Goal: Communication & Community: Answer question/provide support

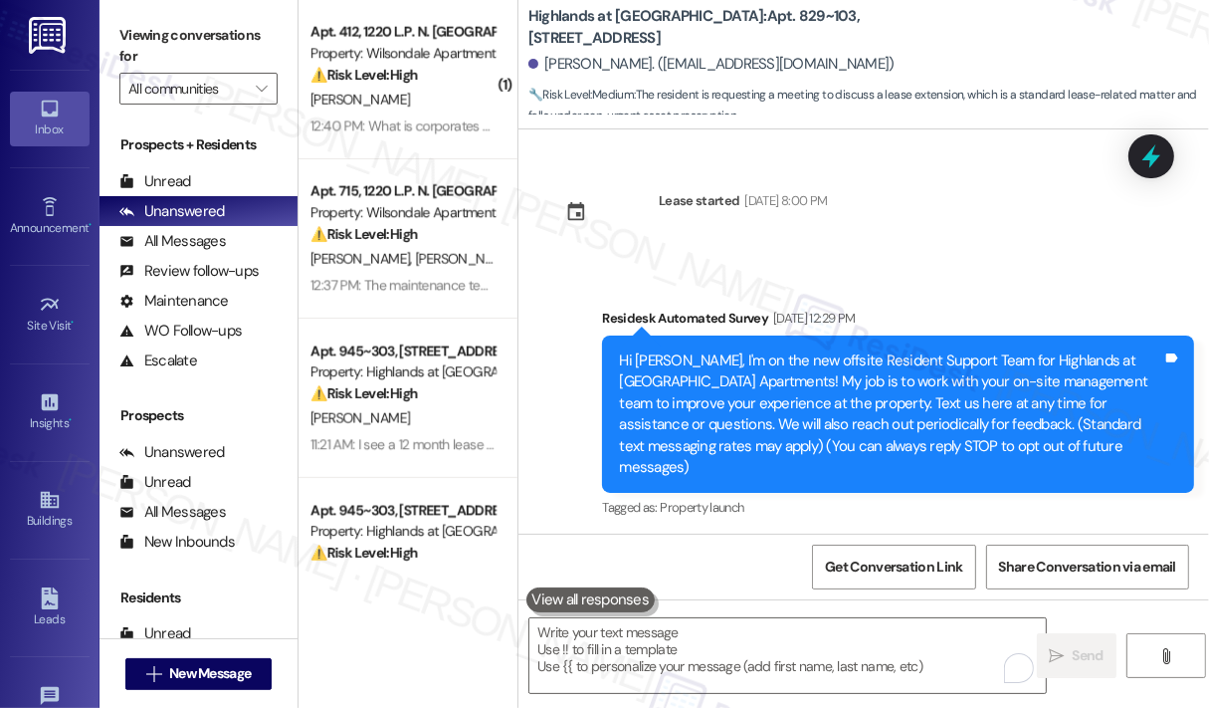
scroll to position [23580, 0]
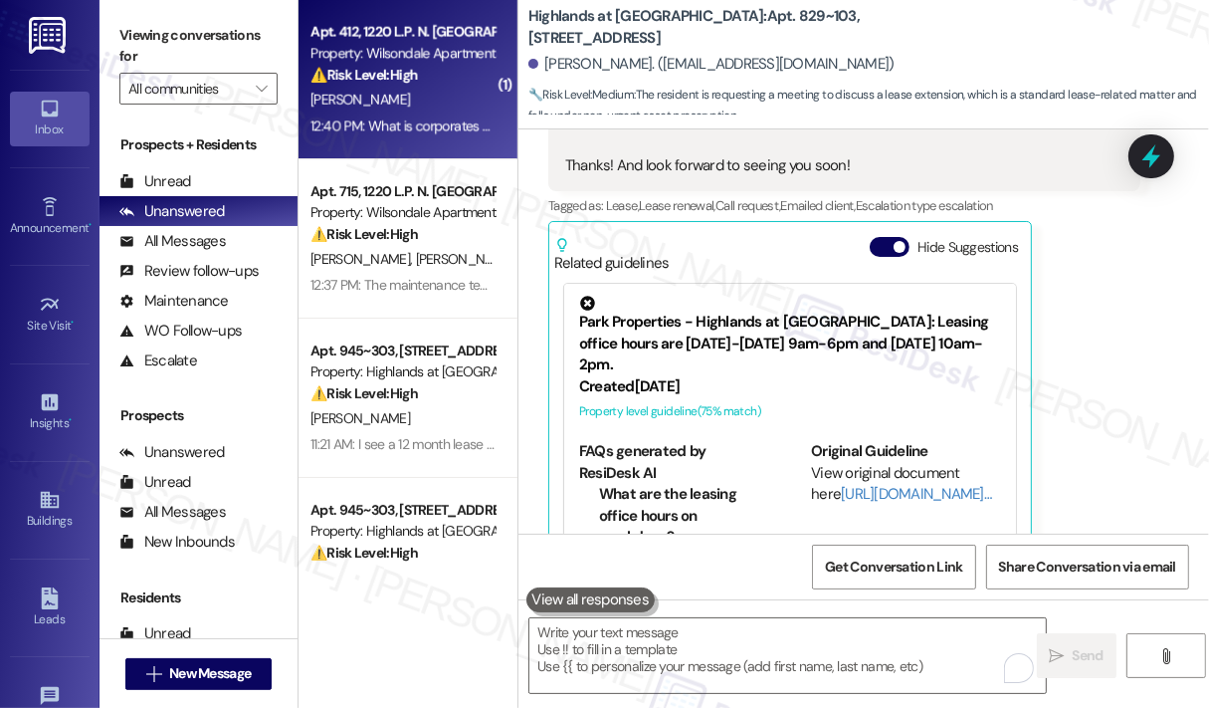
drag, startPoint x: 0, startPoint y: 0, endPoint x: 444, endPoint y: 62, distance: 448.2
click at [444, 62] on div "Property: Wilsondale Apartments" at bounding box center [403, 53] width 184 height 21
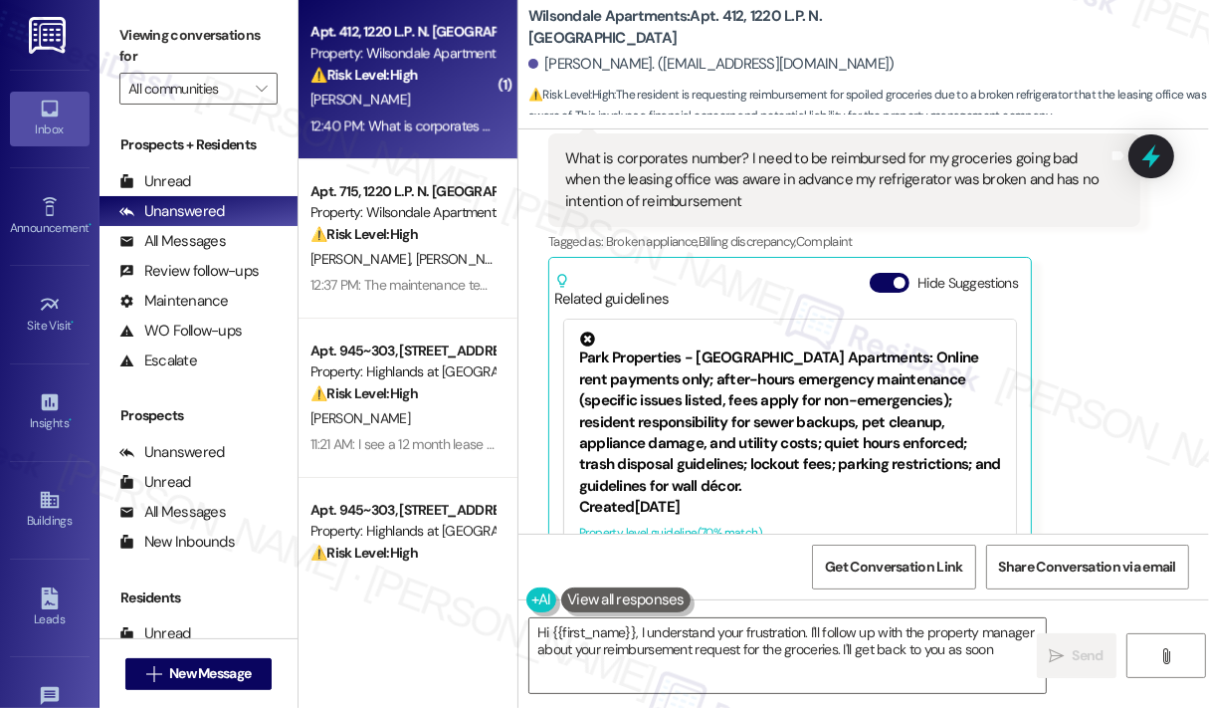
scroll to position [534, 0]
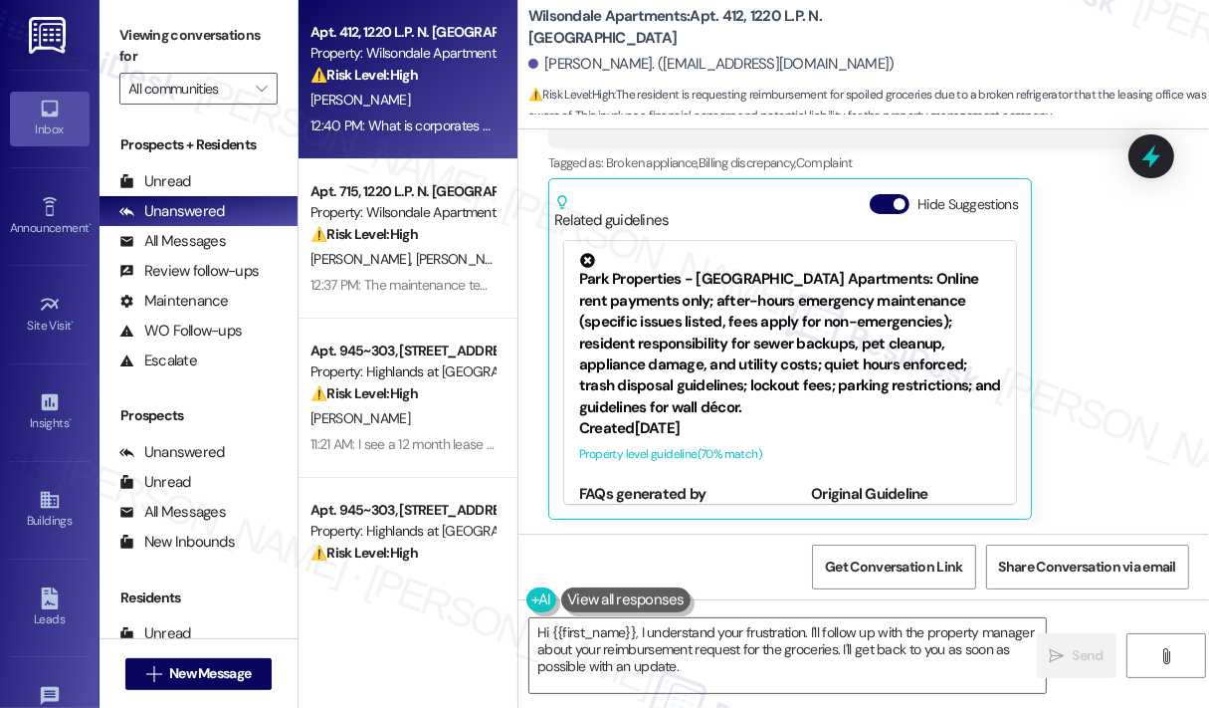
click at [1129, 377] on div "[PERSON_NAME] Question Neutral 12:40 PM What is corporates number? I need to be…" at bounding box center [844, 263] width 592 height 514
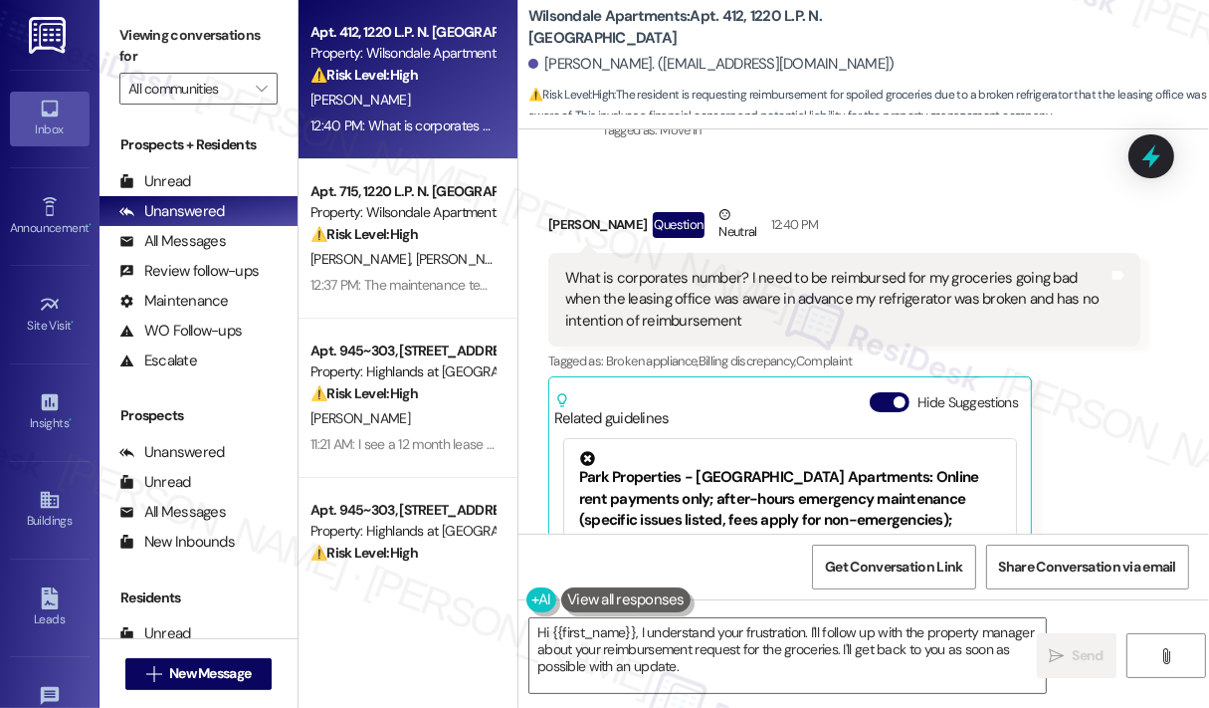
scroll to position [334, 0]
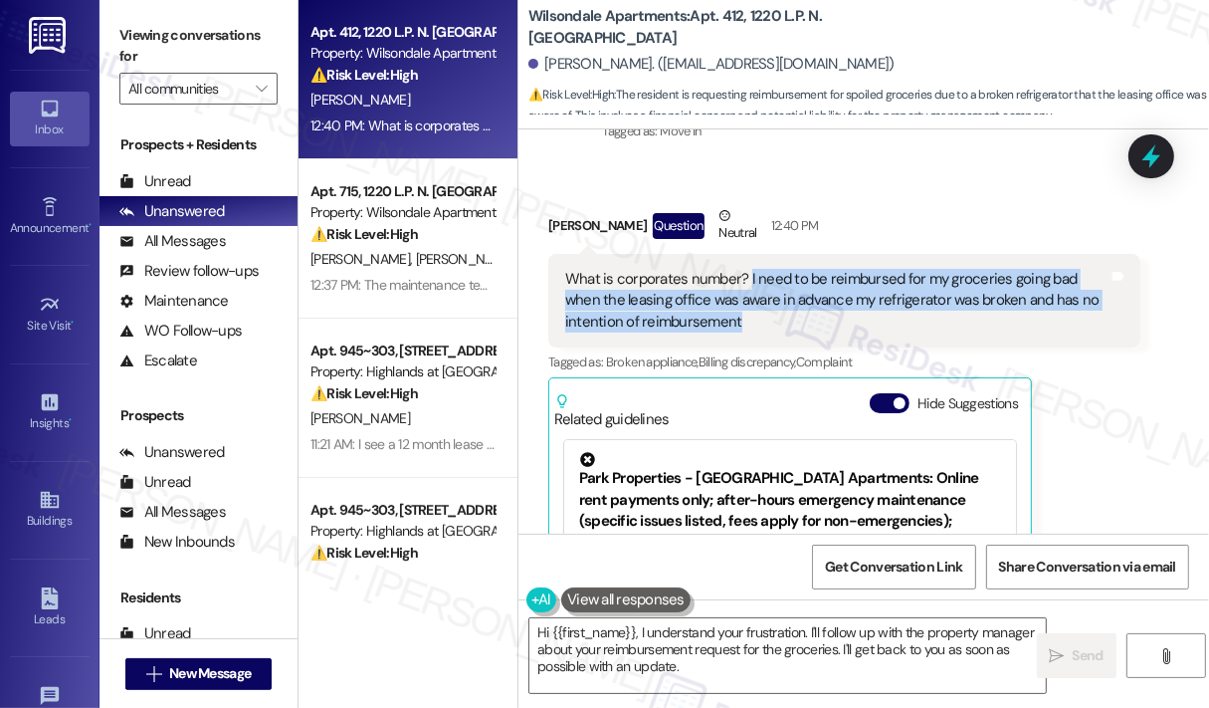
drag, startPoint x: 765, startPoint y: 322, endPoint x: 746, endPoint y: 282, distance: 44.1
click at [746, 282] on div "What is corporates number? I need to be reimbursed for my groceries going bad w…" at bounding box center [837, 301] width 544 height 64
copy div "I need to be reimbursed for my groceries going bad when the leasing office was …"
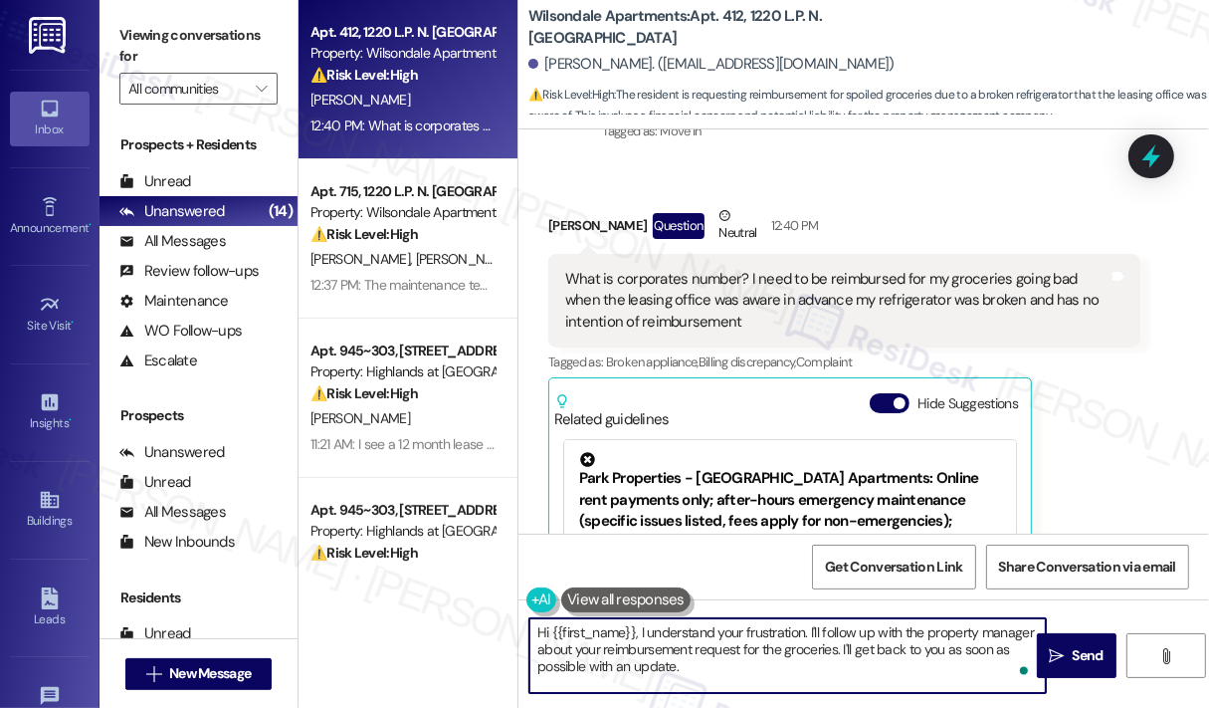
drag, startPoint x: 726, startPoint y: 677, endPoint x: 632, endPoint y: 623, distance: 107.9
click at [632, 623] on textarea "Hi {{first_name}}, I understand your frustration. I'll follow up with the prope…" at bounding box center [788, 655] width 517 height 75
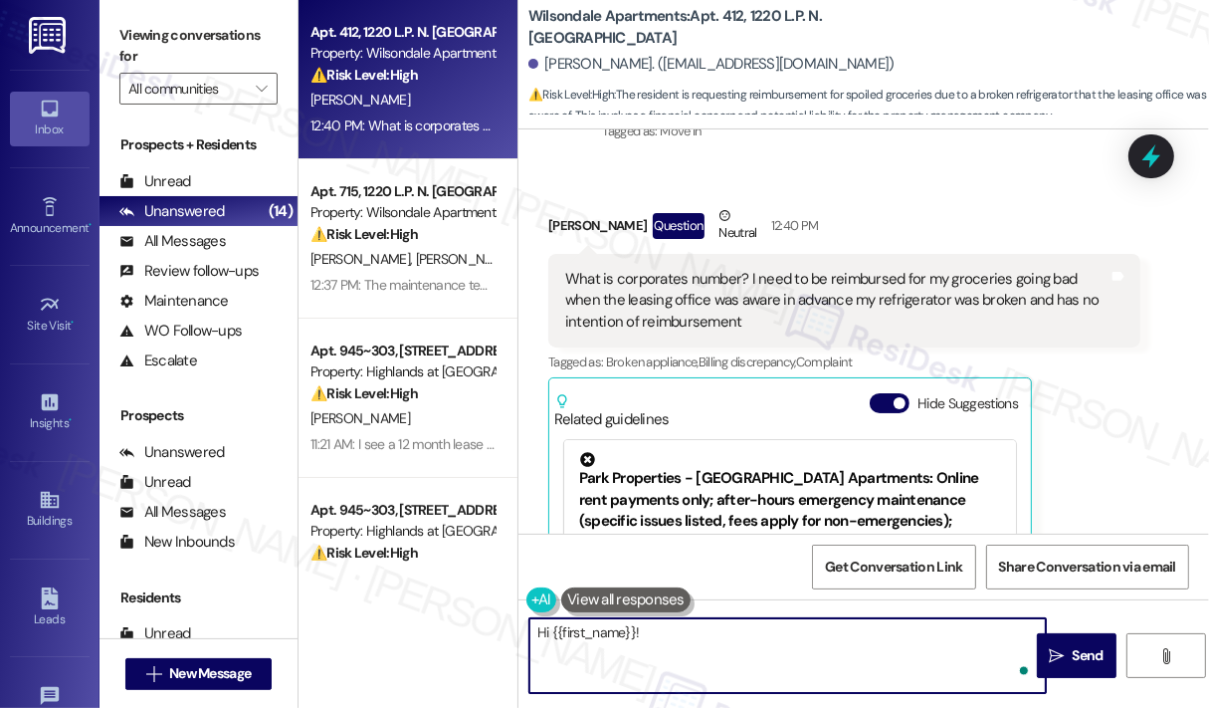
paste textarea "Thank you for reaching out. Can you share when you first reported the refrigera…"
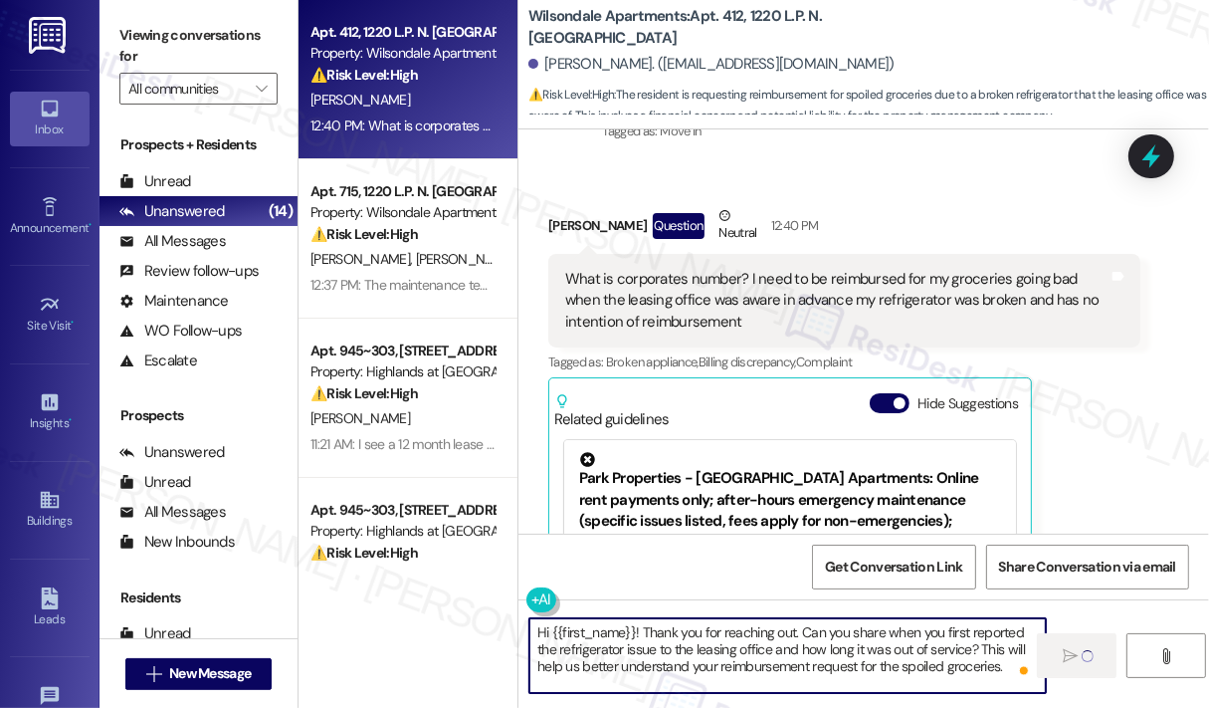
type textarea "Fetching suggested responses. Please feel free to read through the conversation…"
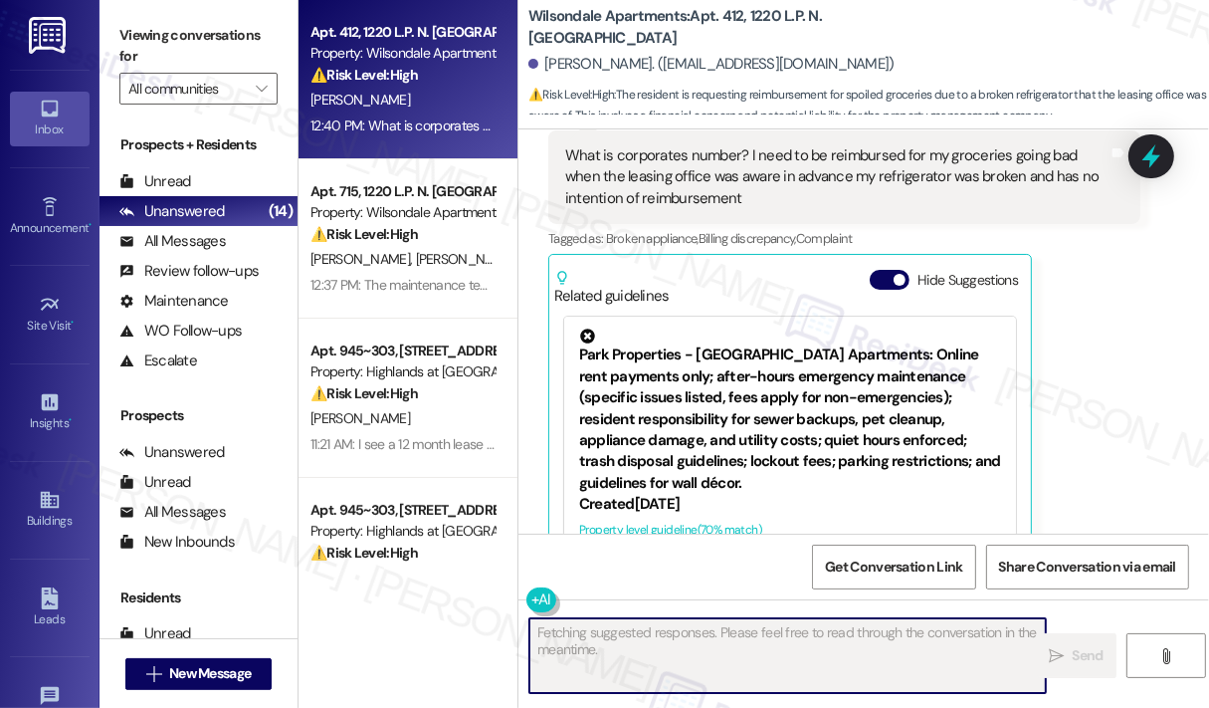
scroll to position [534, 0]
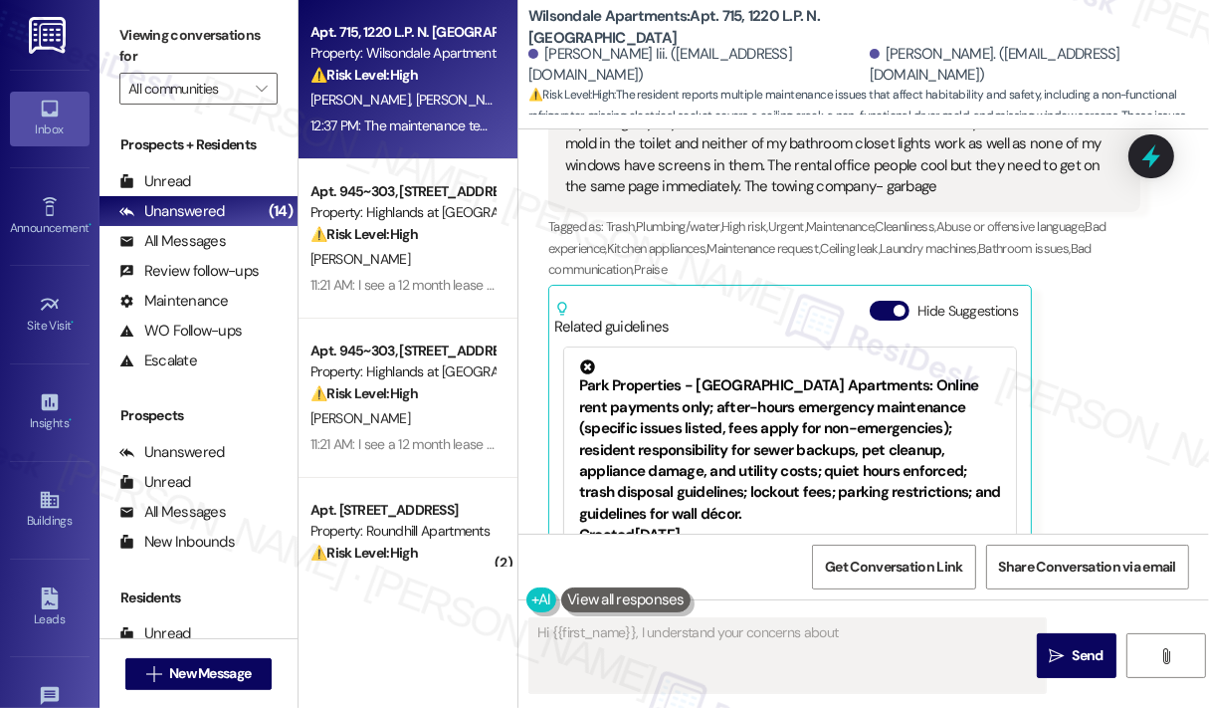
scroll to position [641, 0]
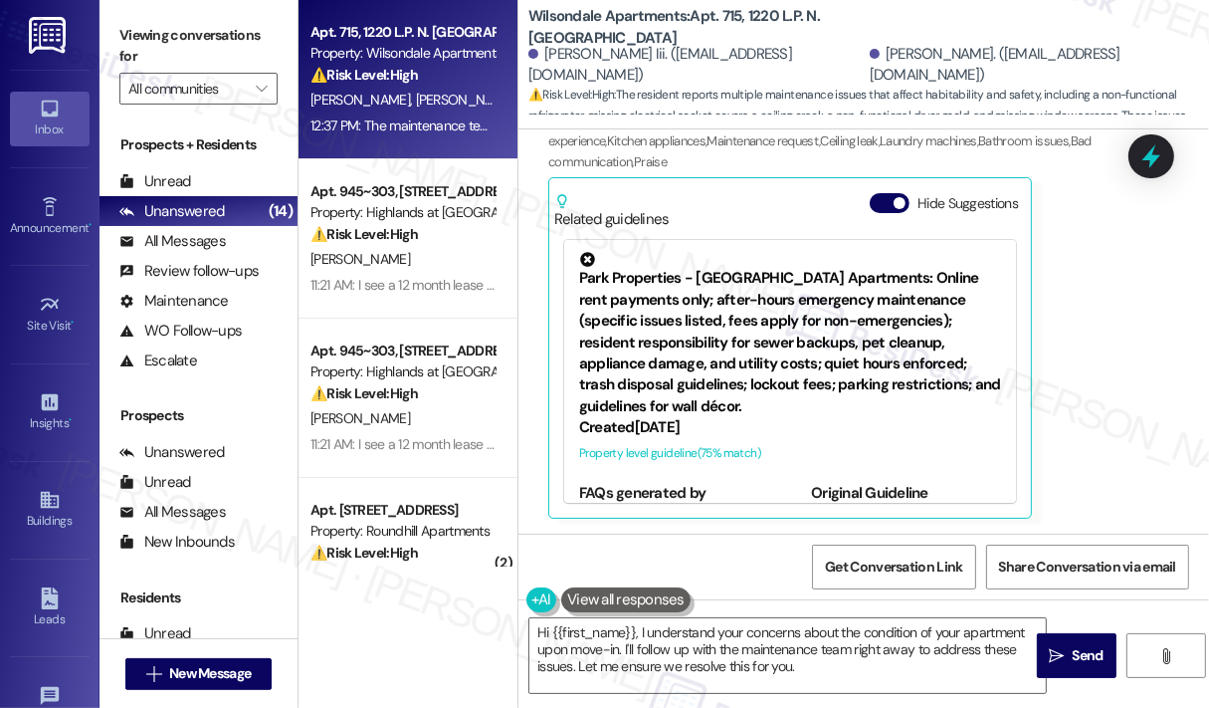
click at [1110, 250] on div "[PERSON_NAME] Question Neutral 12:37 PM The maintenance team *****. My apartmen…" at bounding box center [844, 208] width 592 height 621
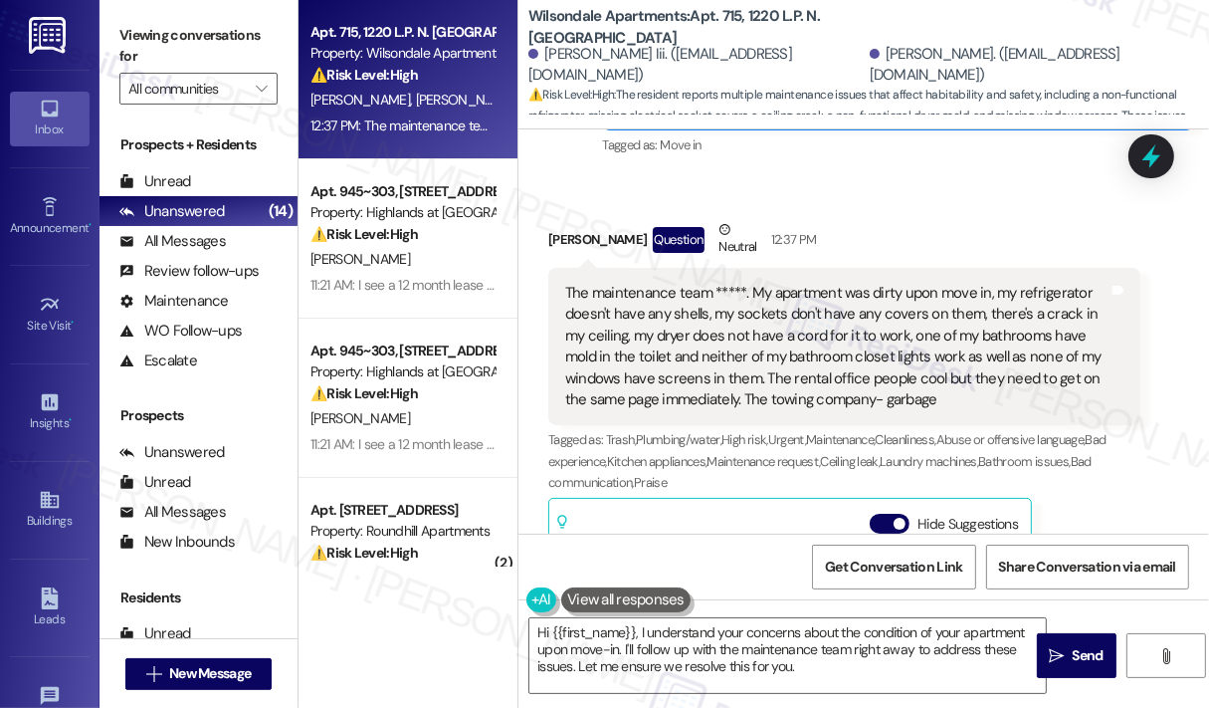
scroll to position [323, 0]
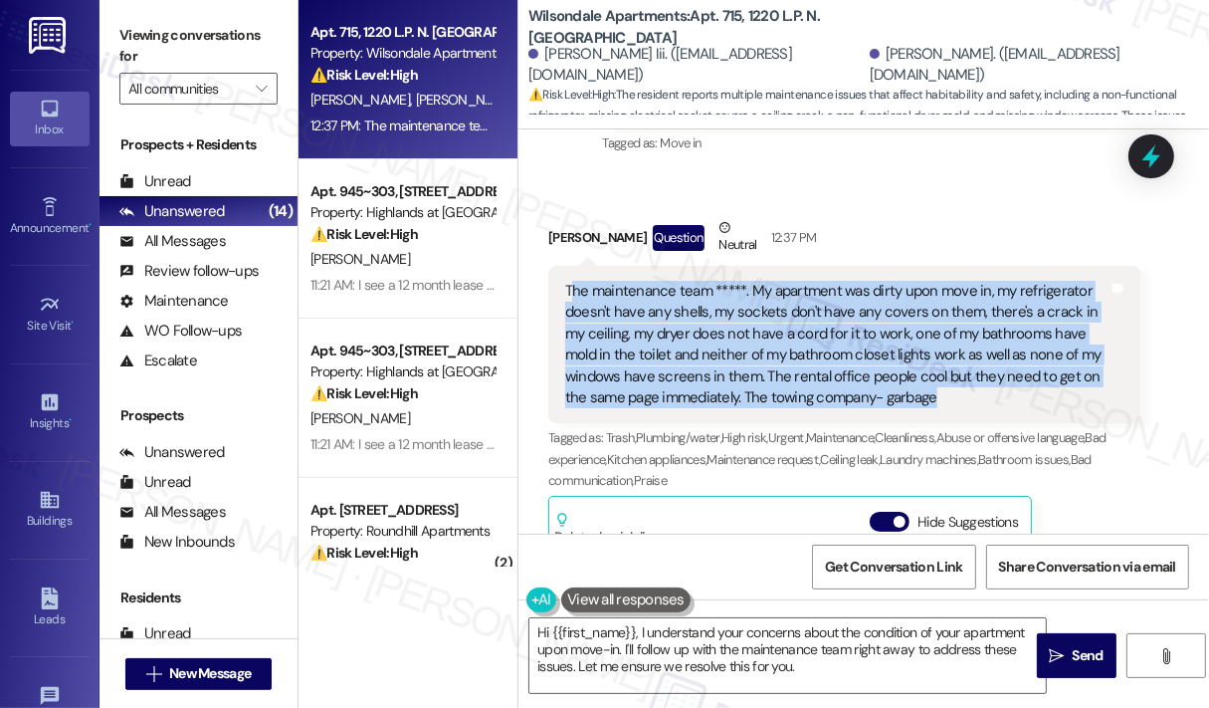
drag, startPoint x: 952, startPoint y: 396, endPoint x: 569, endPoint y: 293, distance: 396.0
click at [569, 293] on div "The maintenance team *****. My apartment was dirty upon move in, my refrigerato…" at bounding box center [837, 345] width 544 height 128
copy div "The maintenance team *****. My apartment was dirty upon move in, my refrigerato…"
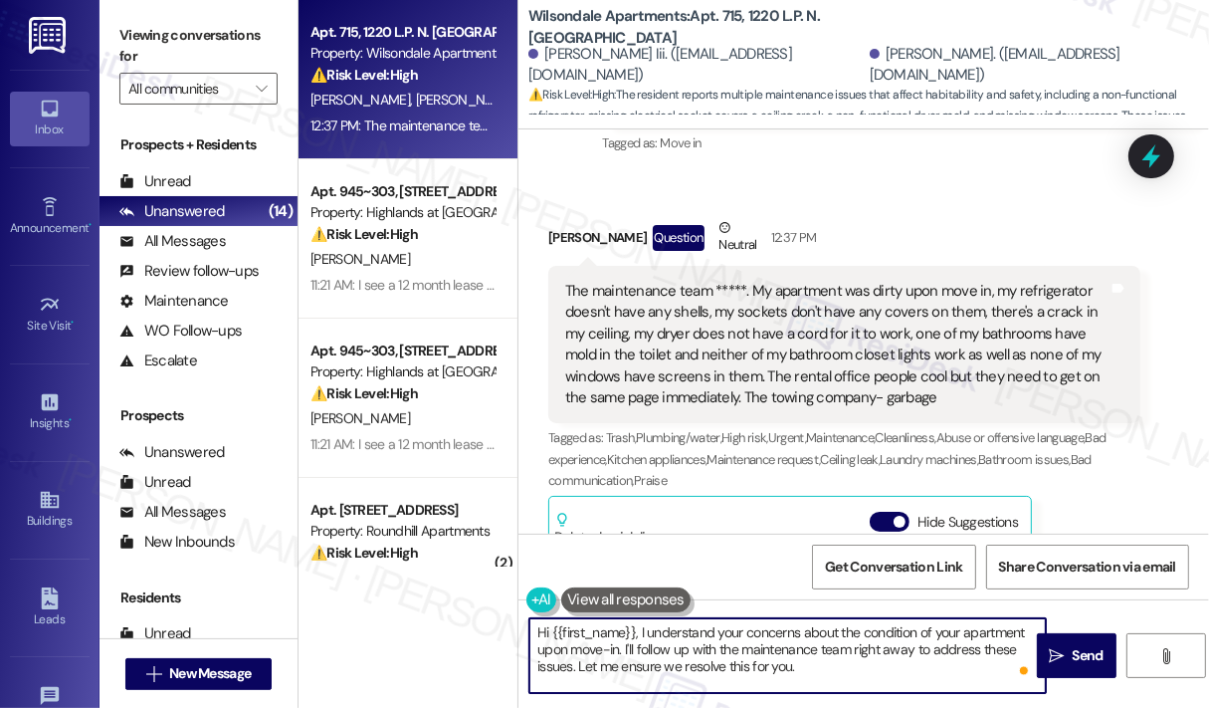
drag, startPoint x: 822, startPoint y: 678, endPoint x: 636, endPoint y: 637, distance: 190.6
click at [636, 637] on textarea "Hi {{first_name}}, I understand your concerns about the condition of your apart…" at bounding box center [788, 655] width 517 height 75
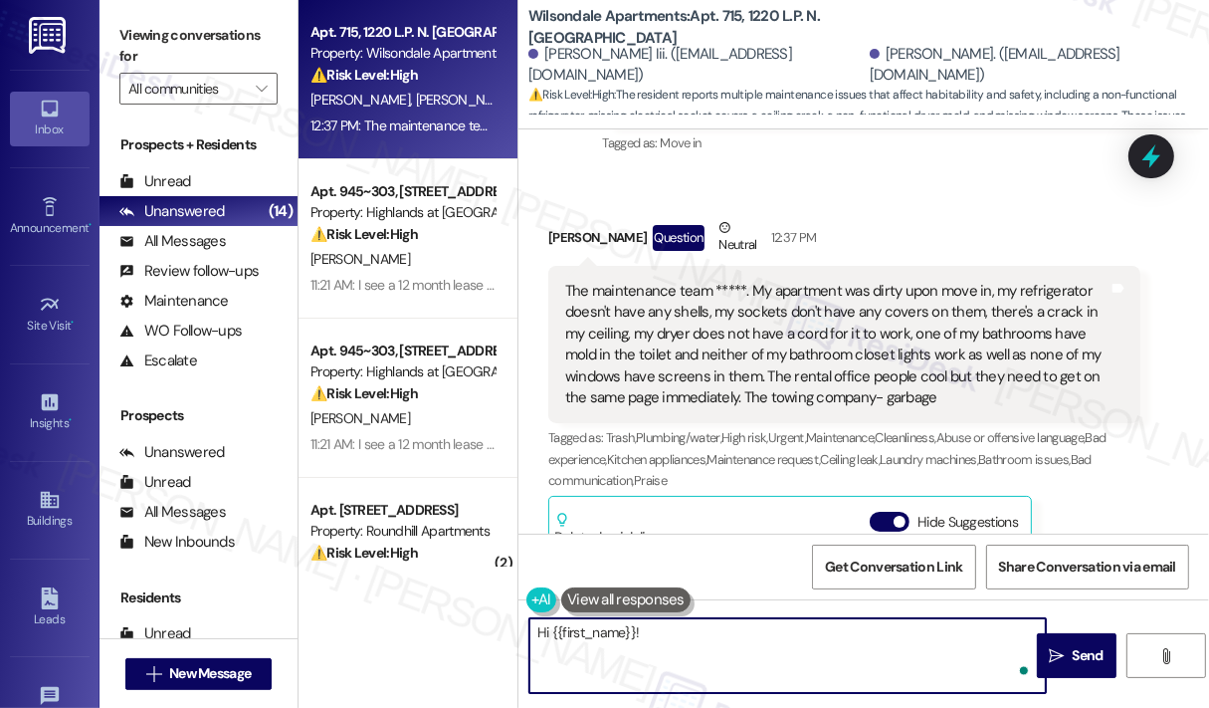
paste textarea "Thank you for reaching out. I understand you’ve had several concerns since move…"
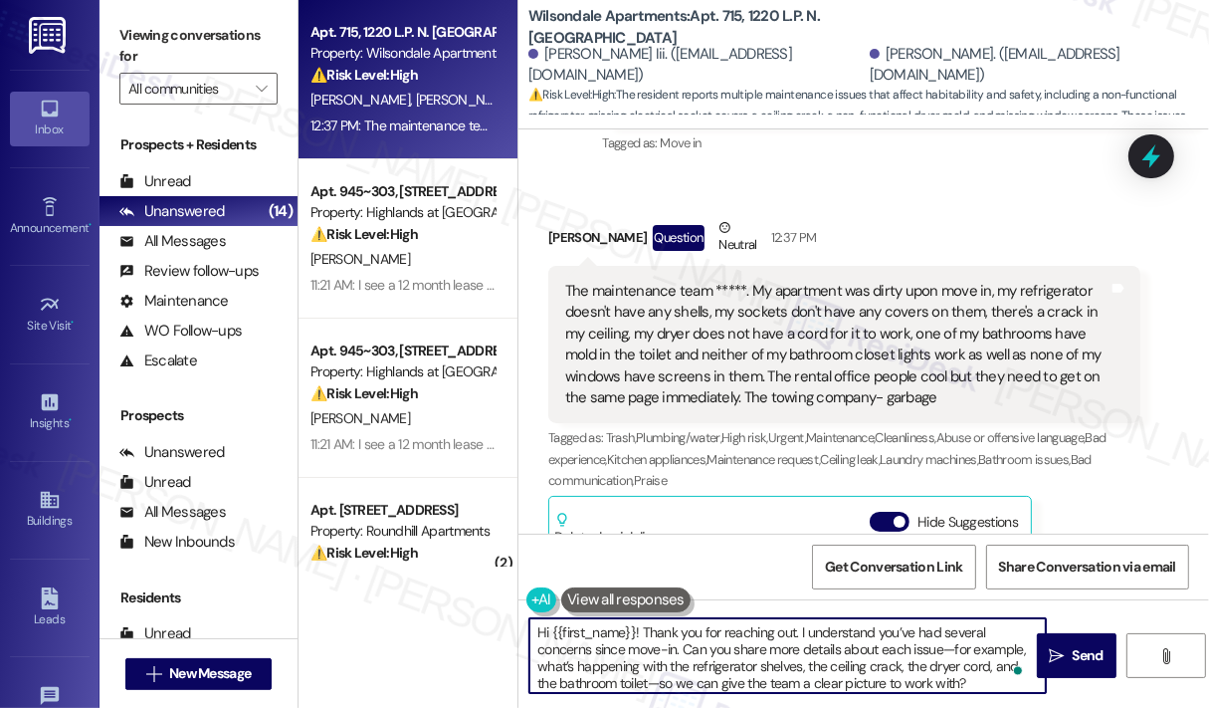
click at [984, 661] on textarea "Hi {{first_name}}! Thank you for reaching out. I understand you’ve had several …" at bounding box center [788, 655] width 517 height 75
type textarea "Hi {{first_name}}! Thank you for reaching out. I understand you’ve had several …"
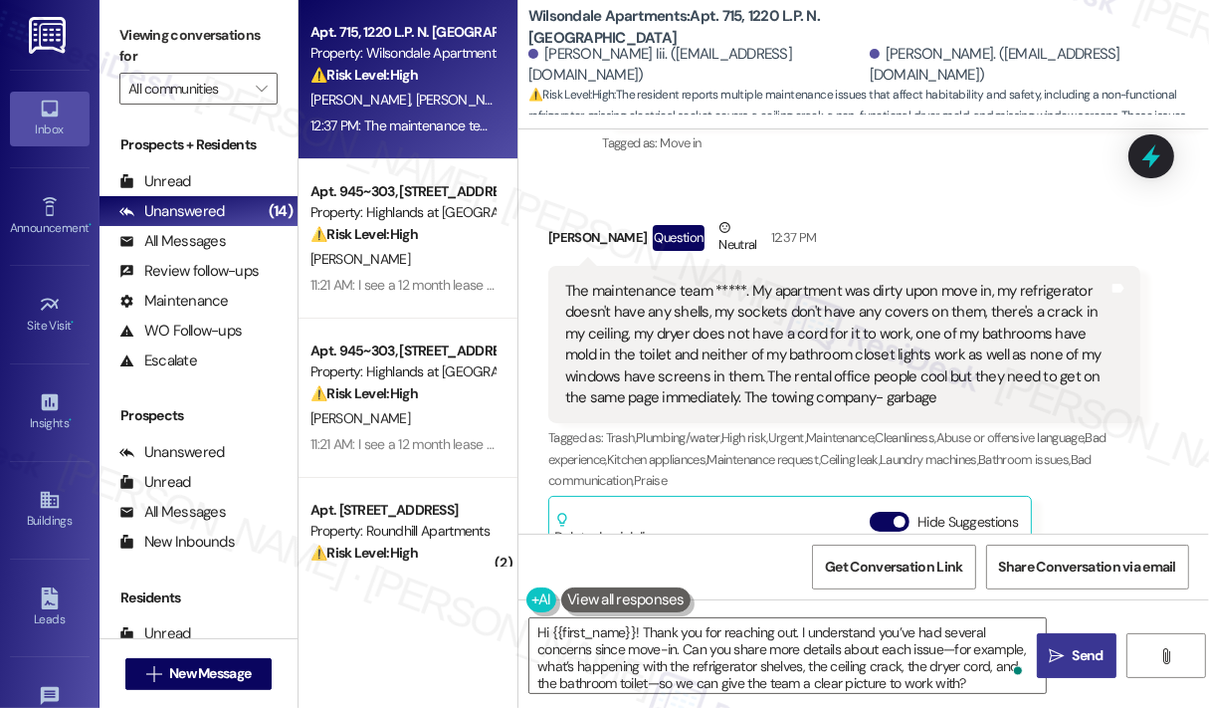
click at [1070, 656] on span "Send" at bounding box center [1088, 655] width 39 height 21
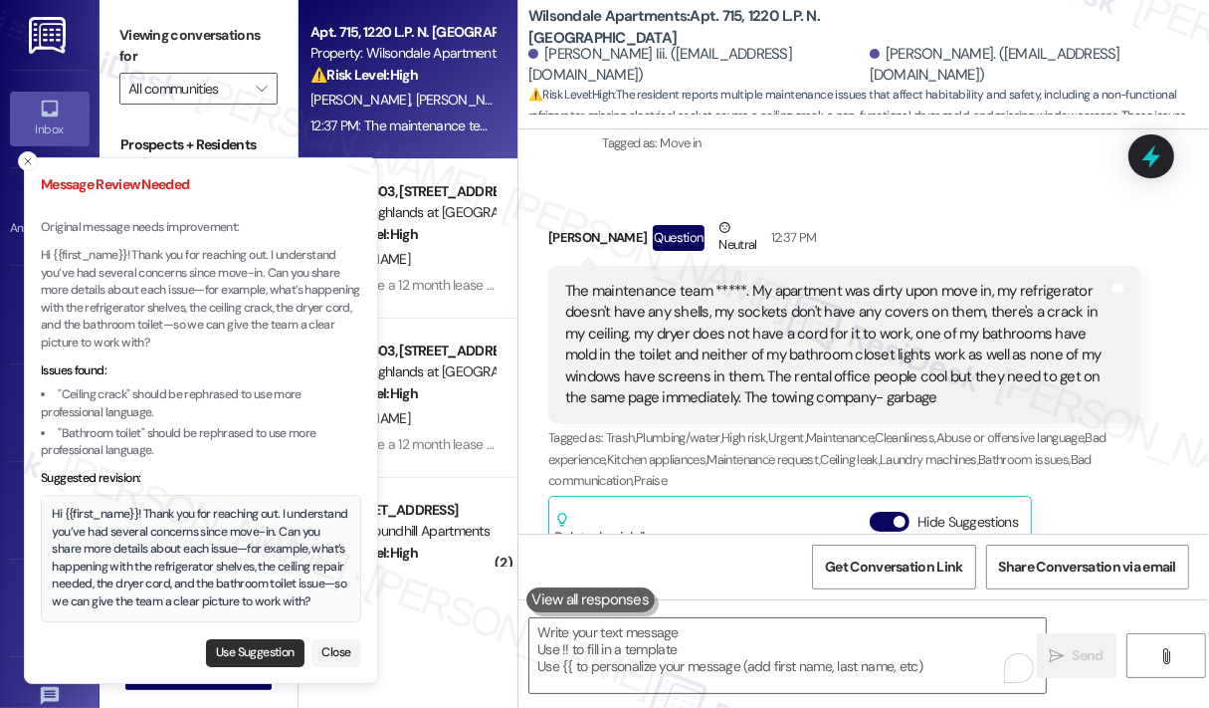
click at [289, 660] on button "Use Suggestion" at bounding box center [255, 653] width 99 height 28
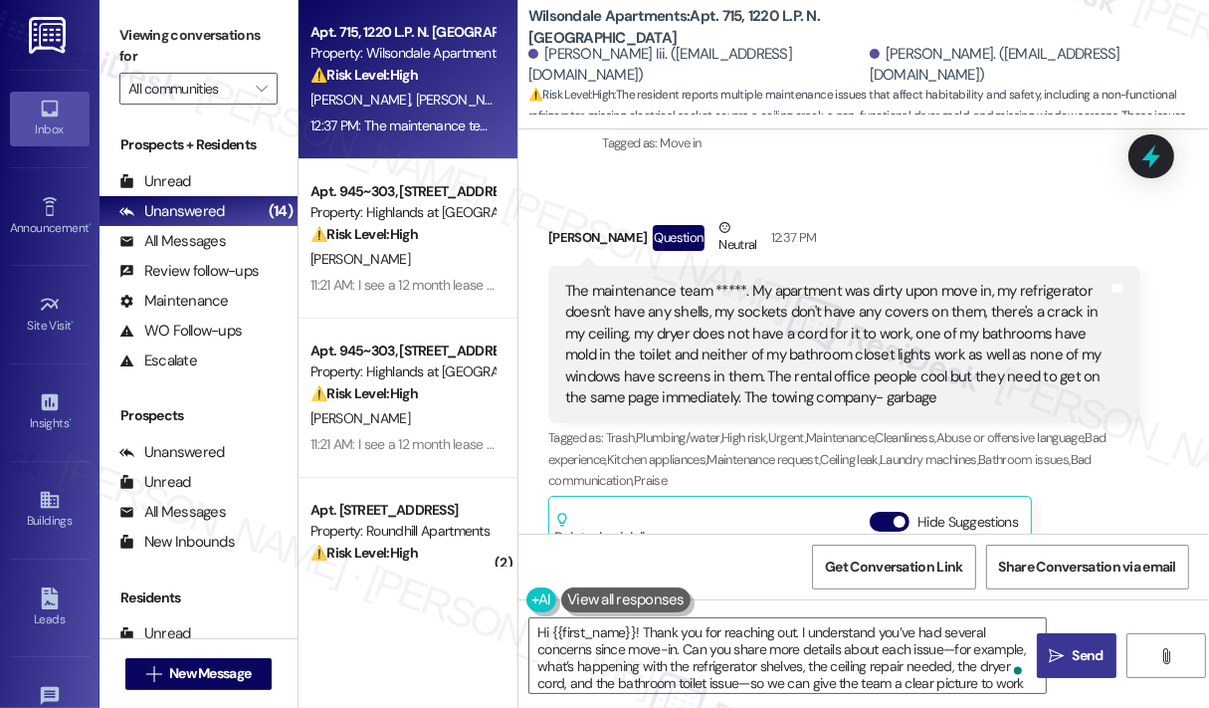
click at [1075, 637] on button " Send" at bounding box center [1077, 655] width 80 height 45
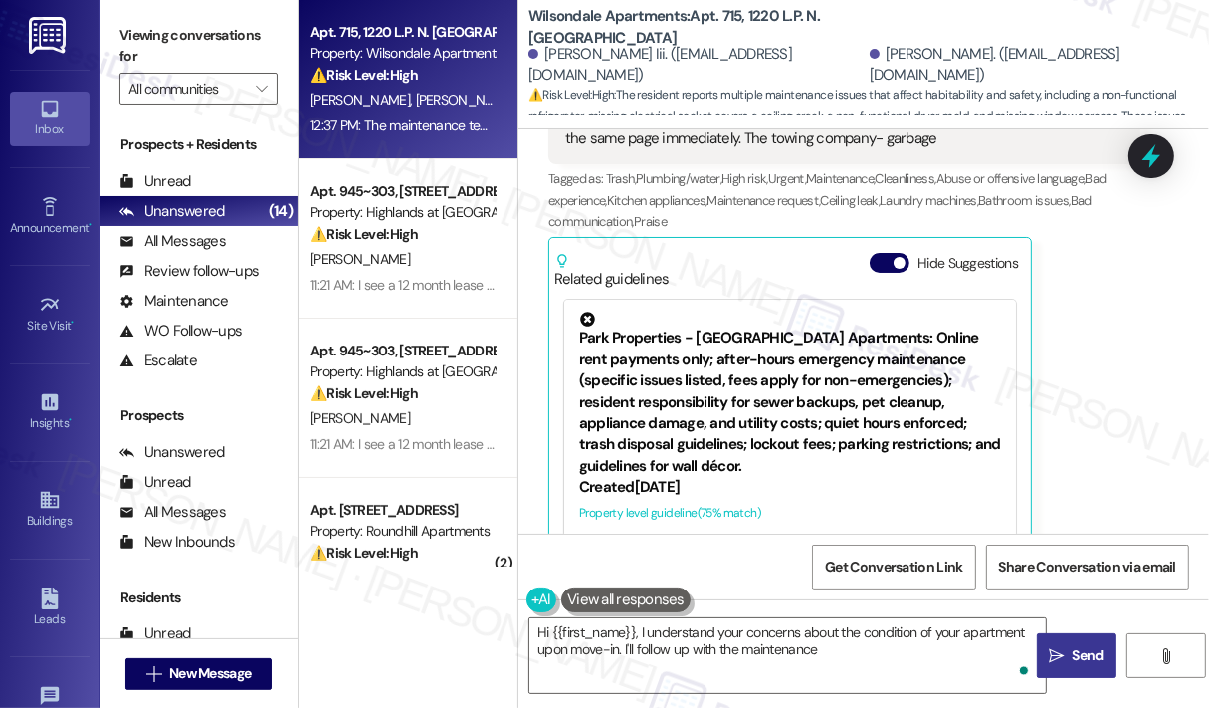
scroll to position [641, 0]
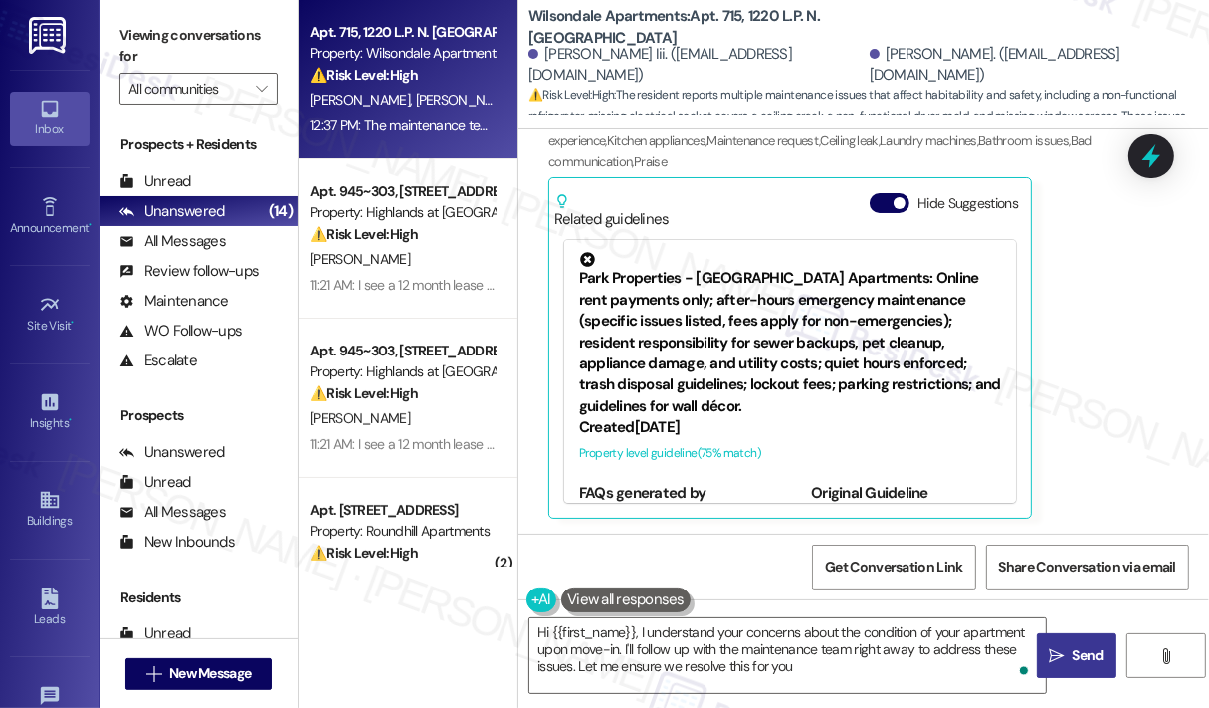
type textarea "Hi {{first_name}}, I understand your concerns about the condition of your apart…"
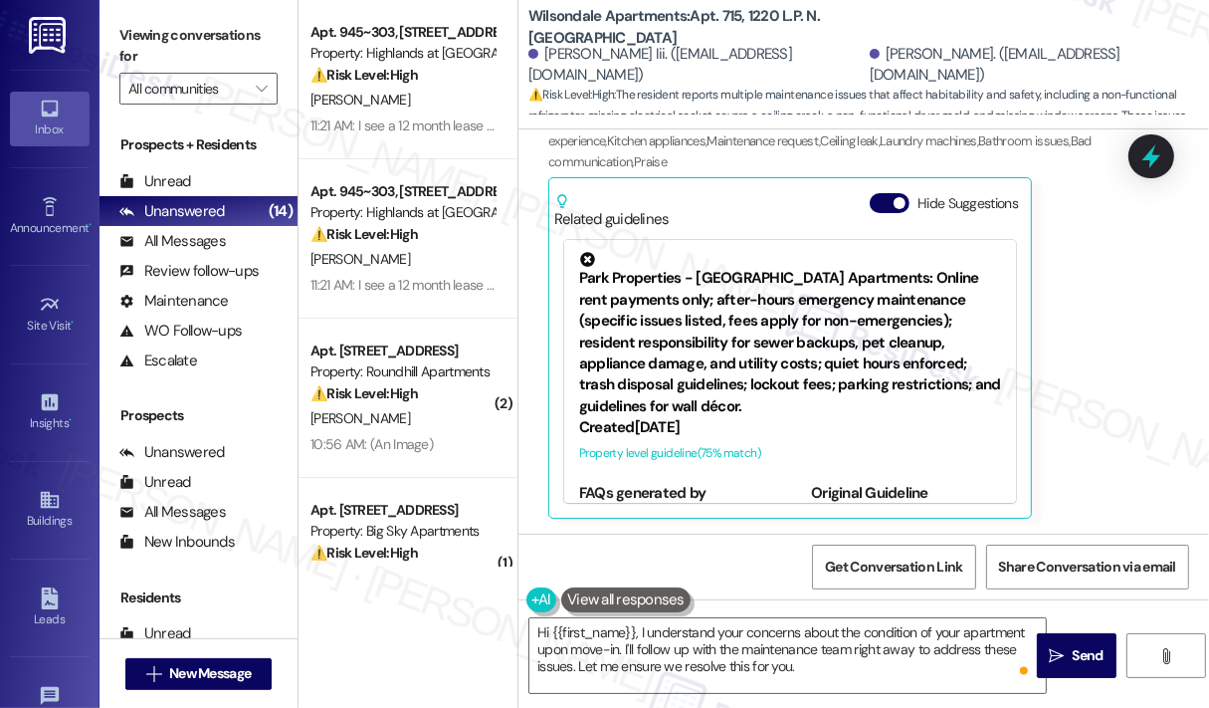
click at [1051, 274] on div "[PERSON_NAME] Question Neutral 12:37 PM The maintenance team *****. My apartmen…" at bounding box center [844, 208] width 592 height 621
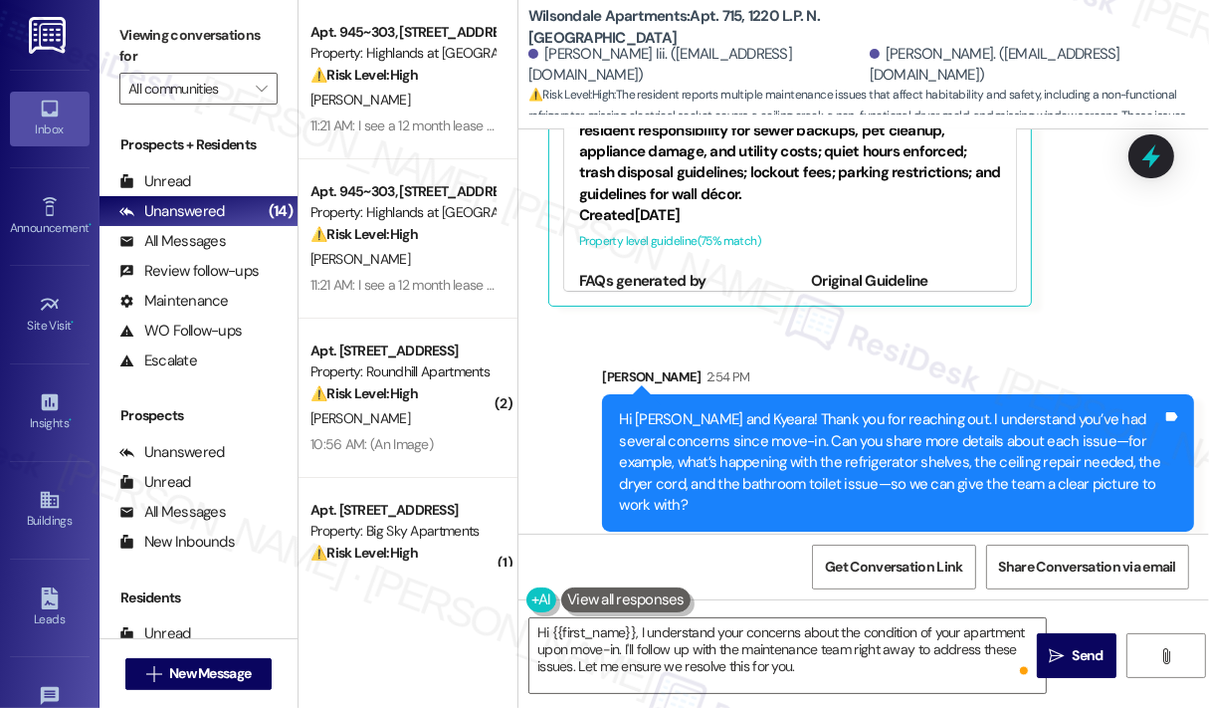
scroll to position [865, 0]
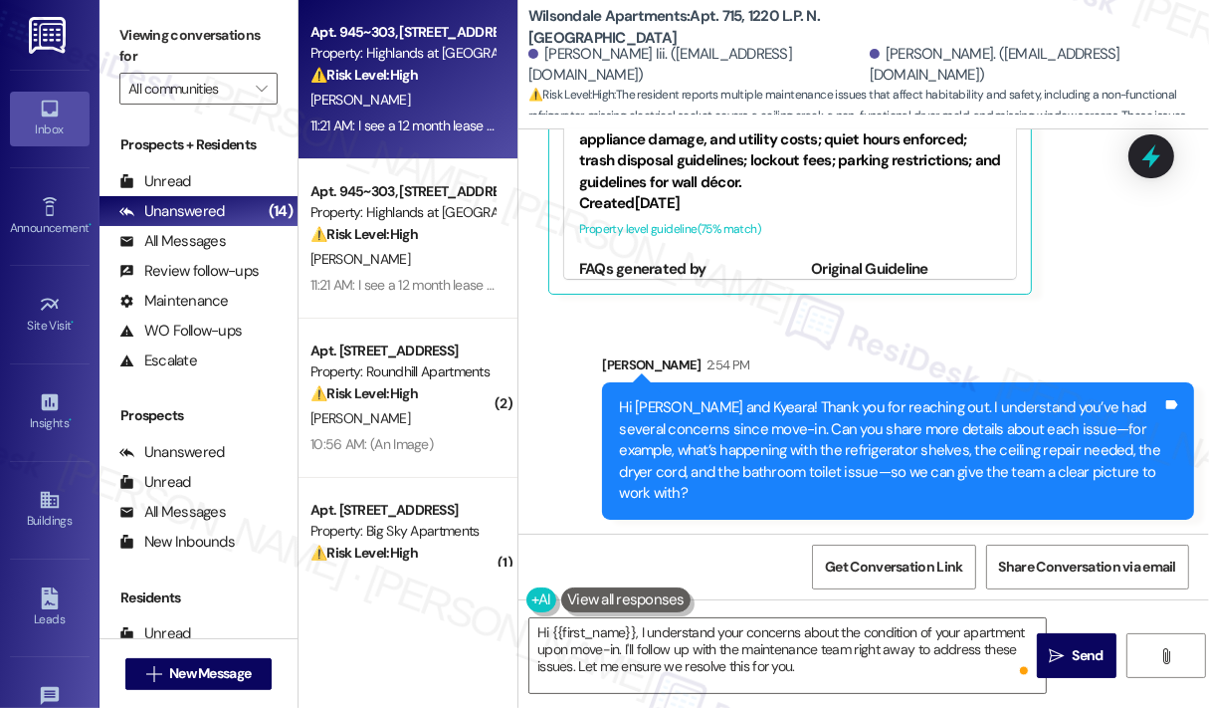
click at [437, 109] on div "[PERSON_NAME]" at bounding box center [403, 100] width 188 height 25
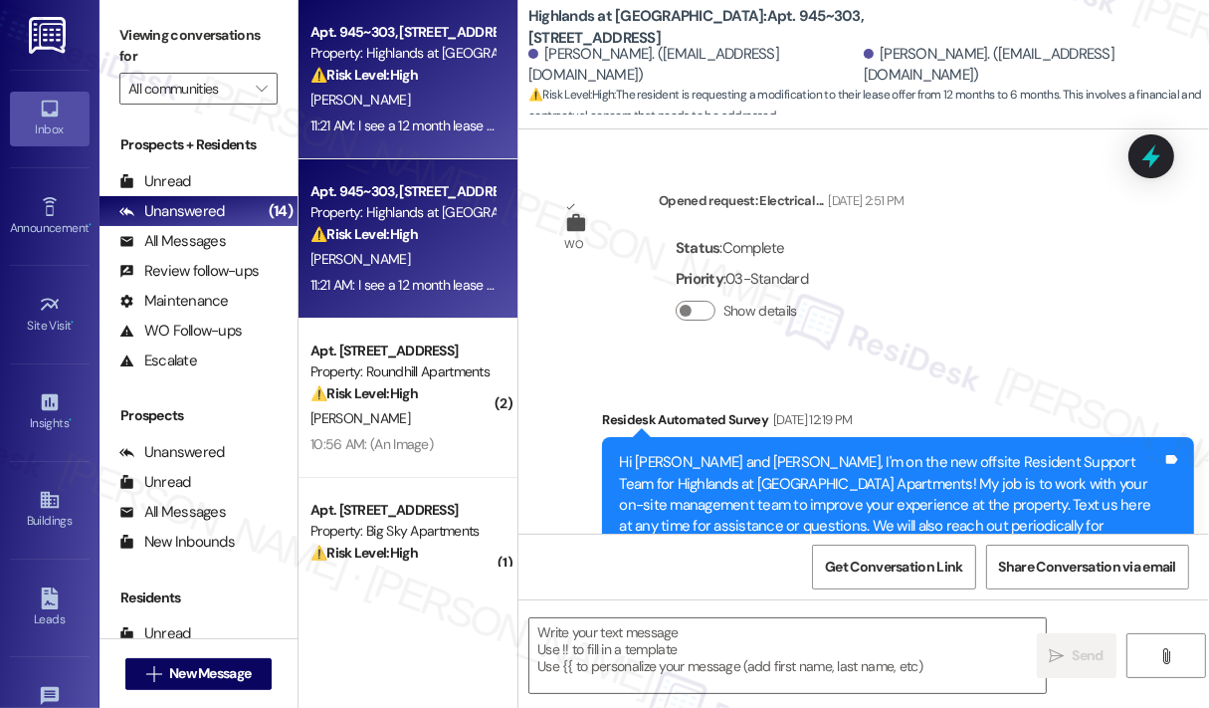
scroll to position [15569, 0]
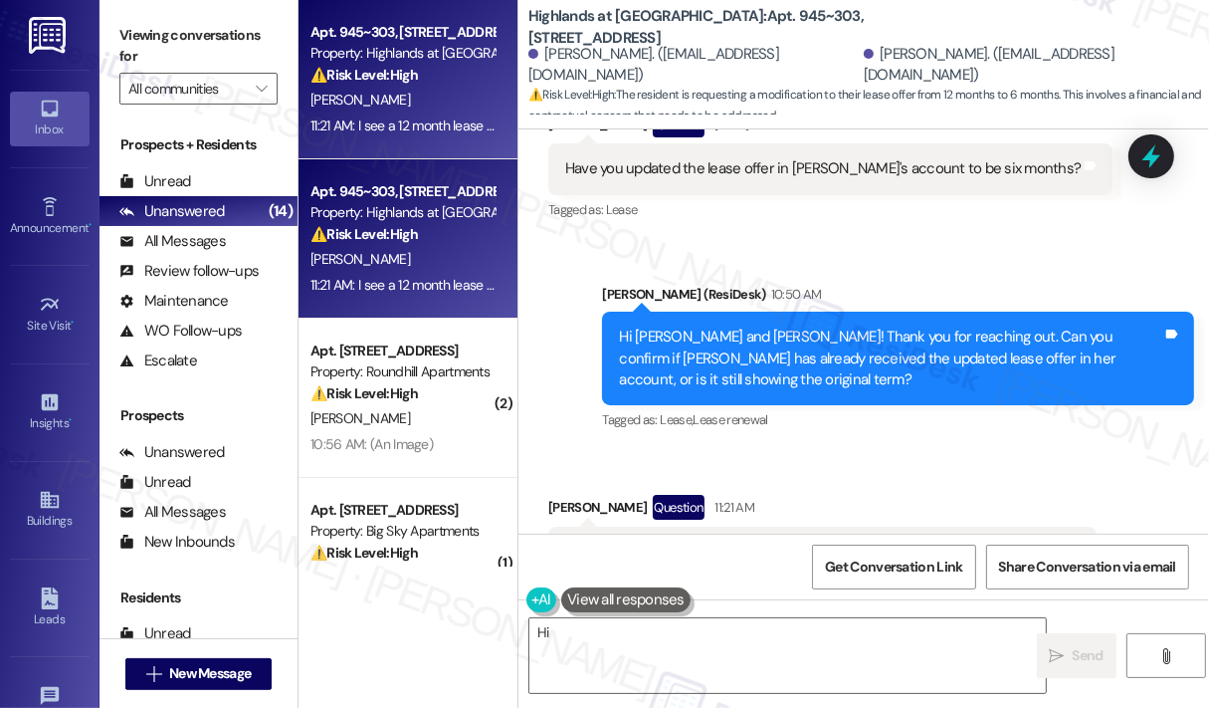
click at [776, 450] on div "Received via SMS [PERSON_NAME] Question 11:21 AM I see a 12 month lease offer i…" at bounding box center [864, 536] width 691 height 172
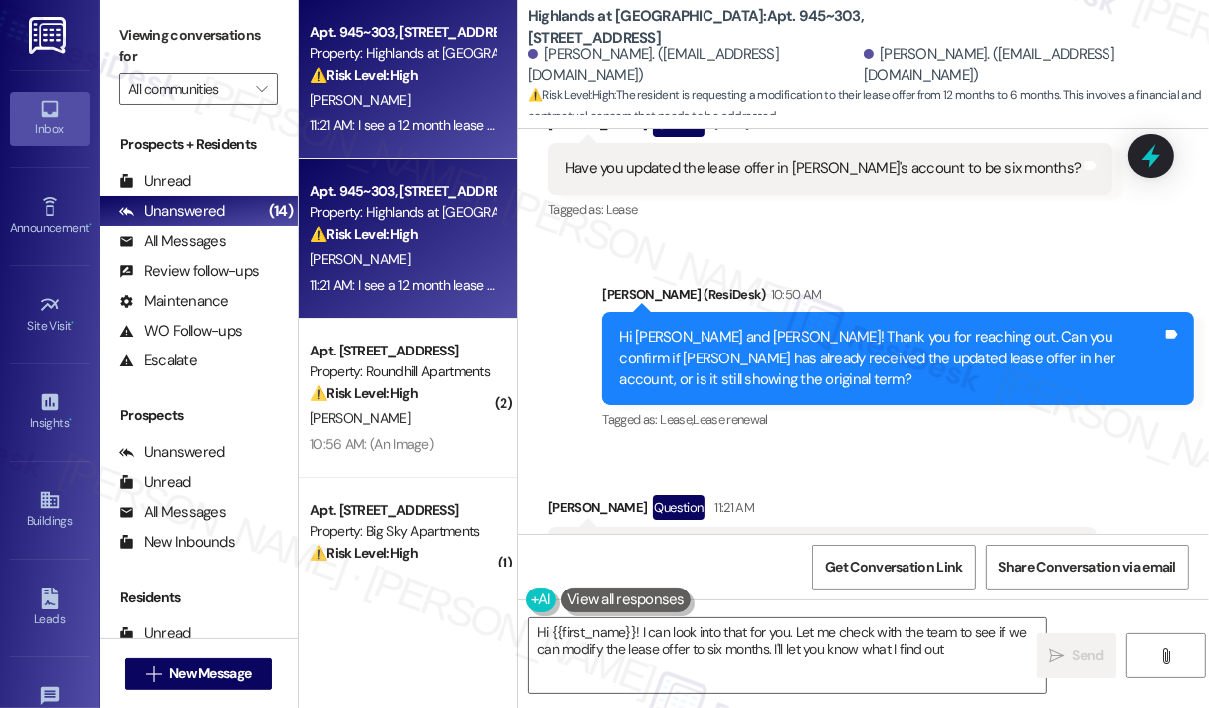
type textarea "Hi {{first_name}}! I can look into that for you. Let me check with the team to …"
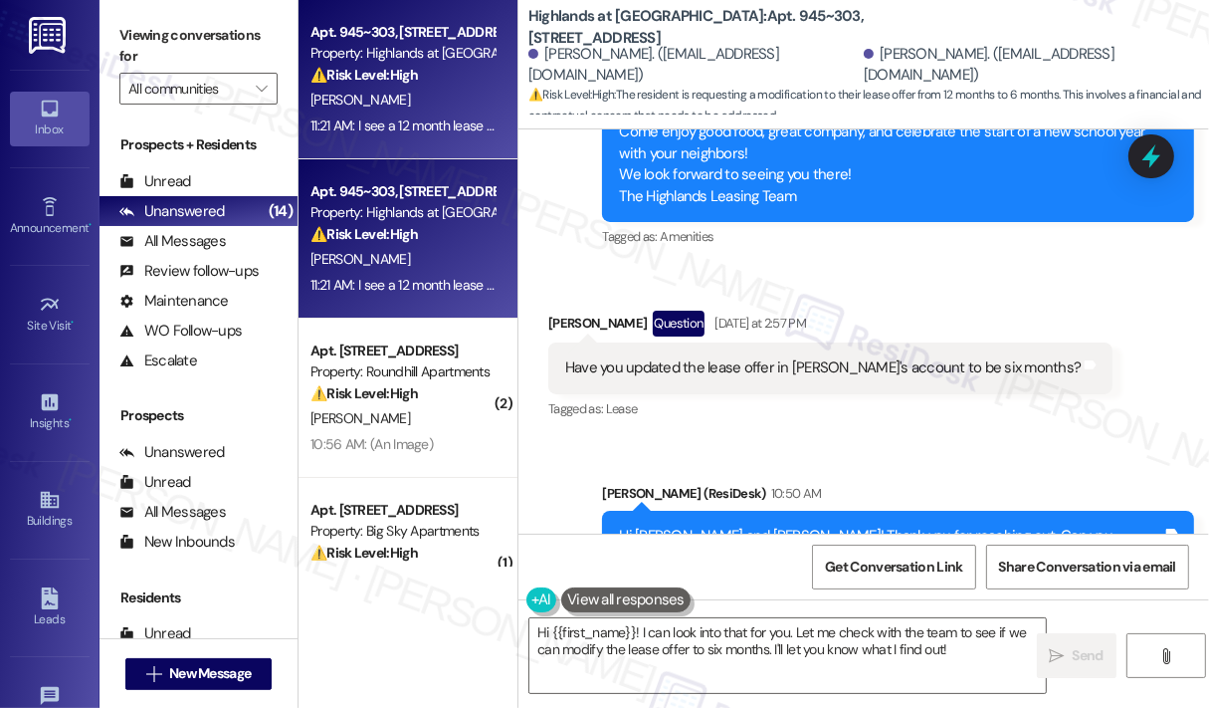
scroll to position [15330, 0]
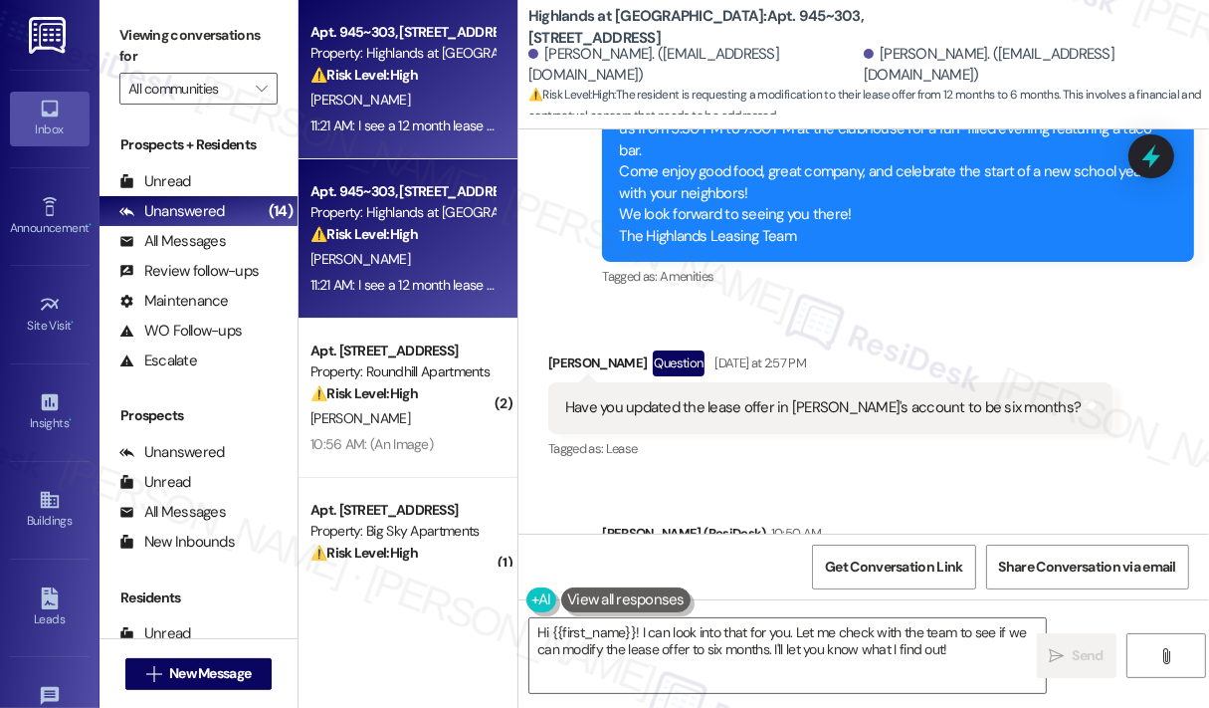
click at [891, 397] on div "Have you updated the lease offer in [PERSON_NAME]'s account to be six months?" at bounding box center [823, 407] width 516 height 21
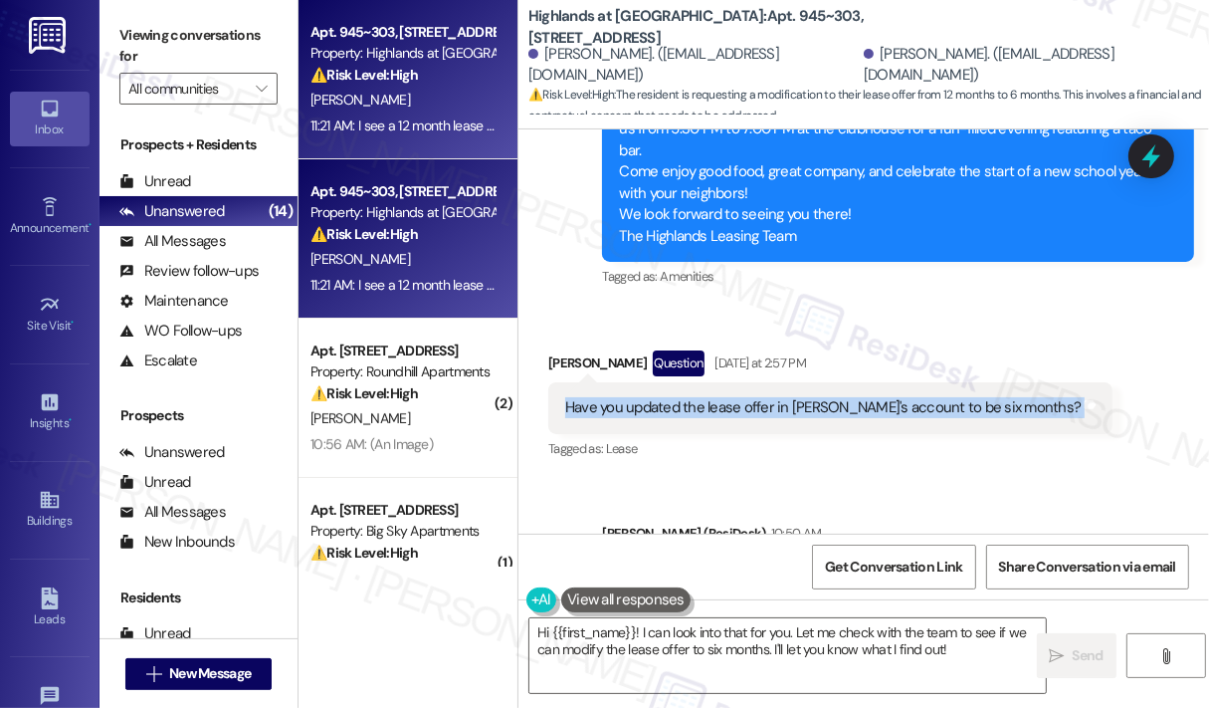
click at [891, 397] on div "Have you updated the lease offer in [PERSON_NAME]'s account to be six months?" at bounding box center [823, 407] width 516 height 21
copy div "Have you updated the lease offer in [PERSON_NAME]'s account to be six months? T…"
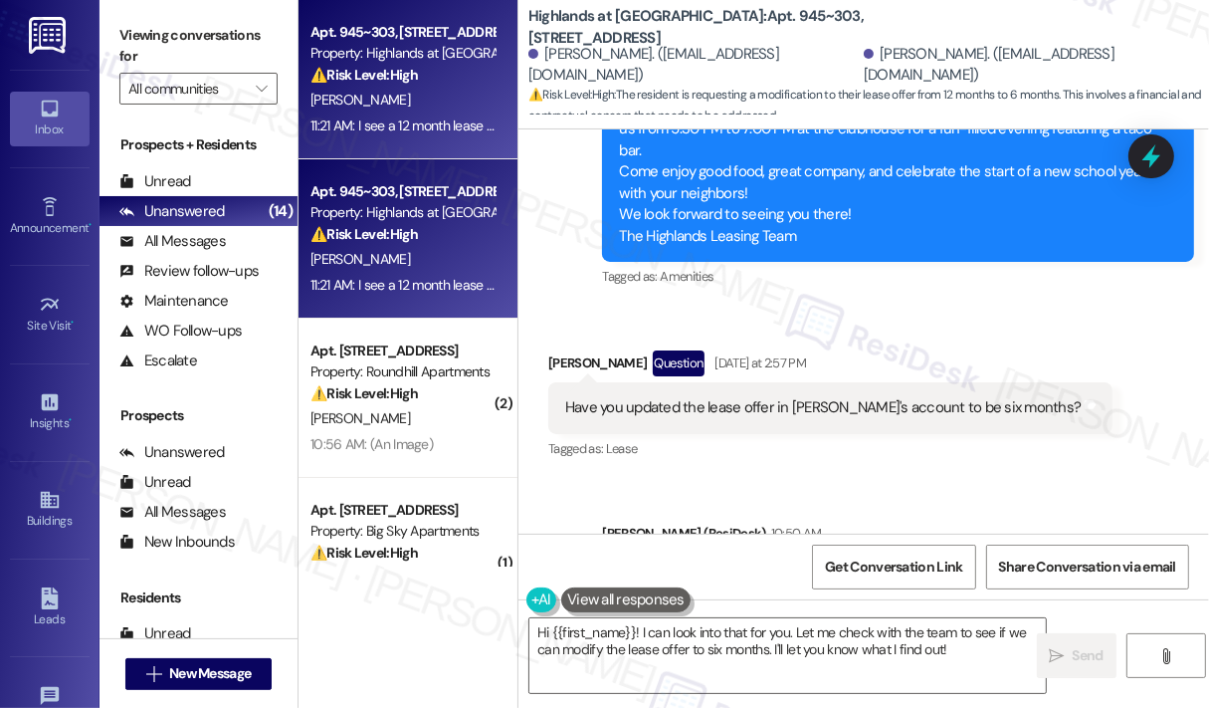
click at [896, 478] on div "Sent via SMS [PERSON_NAME] (ResiDesk) 10:50 AM Hi [PERSON_NAME] and [PERSON_NAM…" at bounding box center [864, 583] width 691 height 211
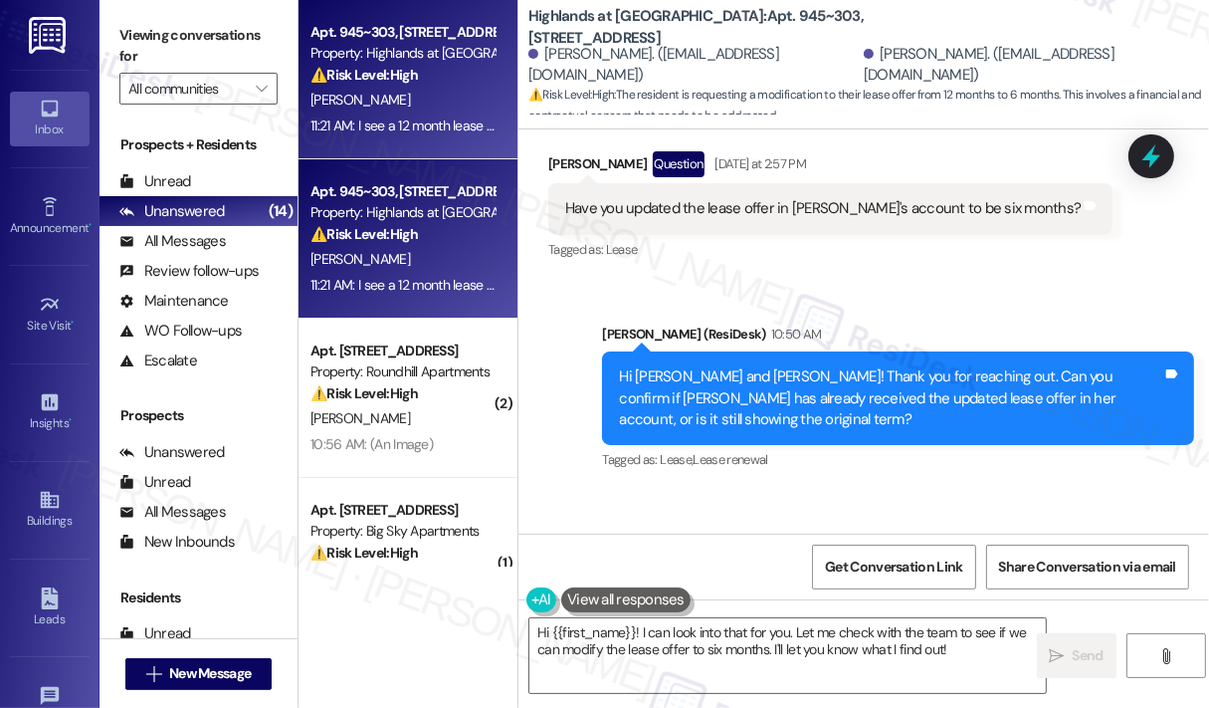
scroll to position [15569, 0]
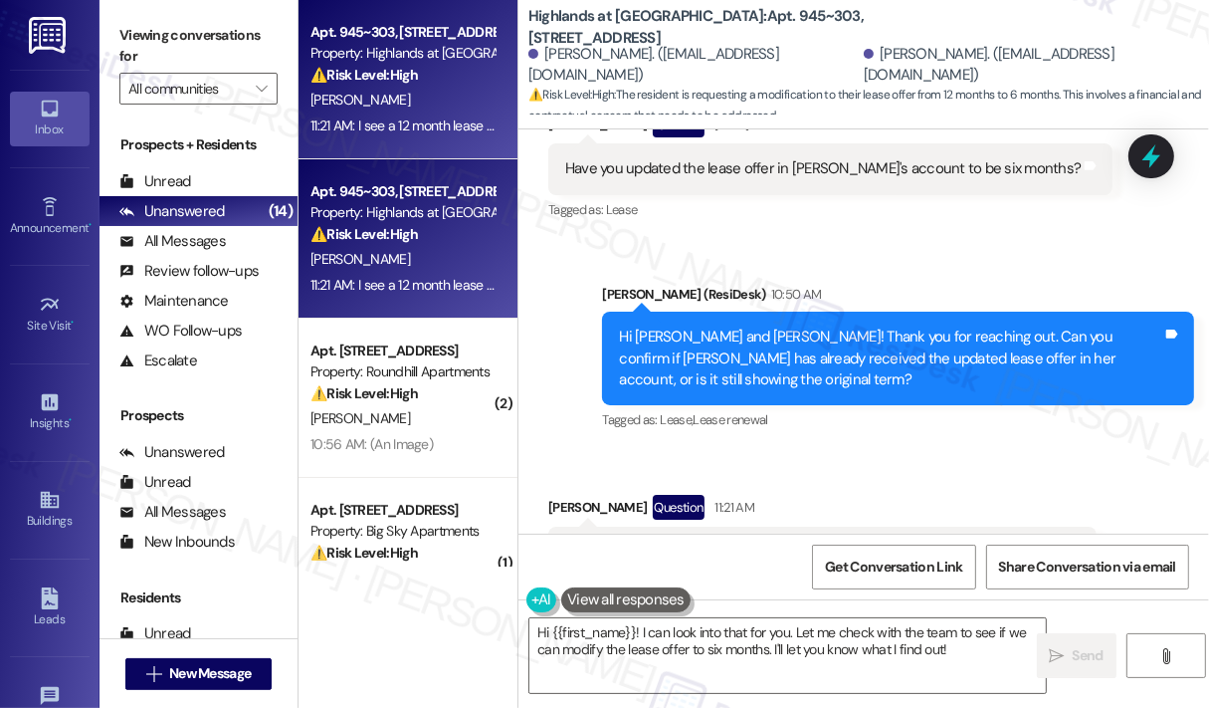
click at [833, 542] on div "I see a 12 month lease offer in my account. Can we modify this to be 6 months?" at bounding box center [815, 552] width 500 height 21
copy div "I see a 12 month lease offer in my account. Can we modify this to be 6 months? …"
click at [753, 450] on div "Received via SMS [PERSON_NAME] Question 11:21 AM I see a 12 month lease offer i…" at bounding box center [864, 536] width 691 height 172
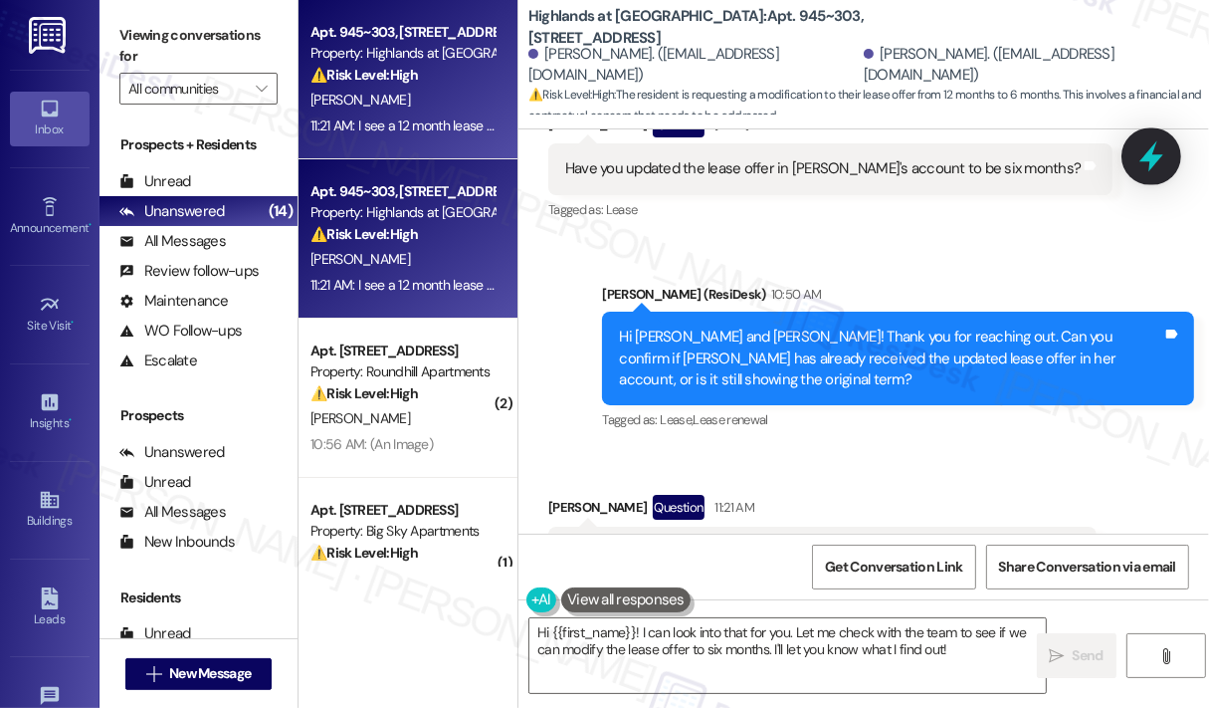
click at [1163, 152] on icon at bounding box center [1152, 156] width 34 height 34
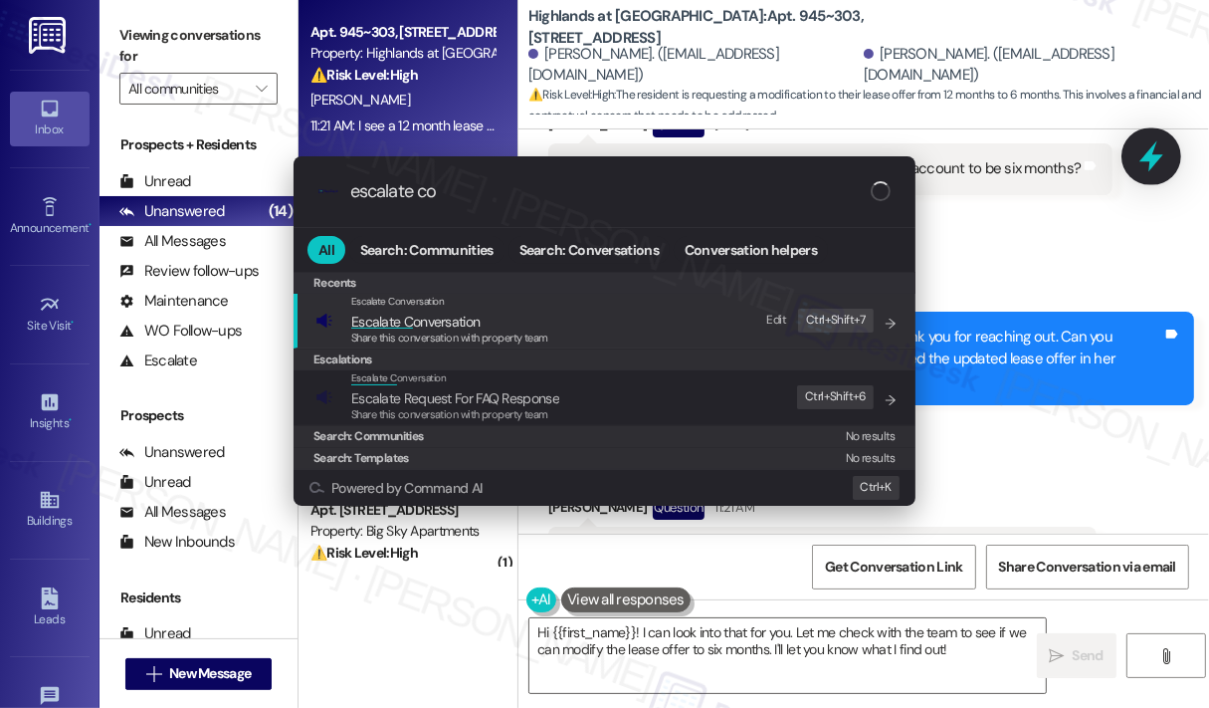
type input "escalate con"
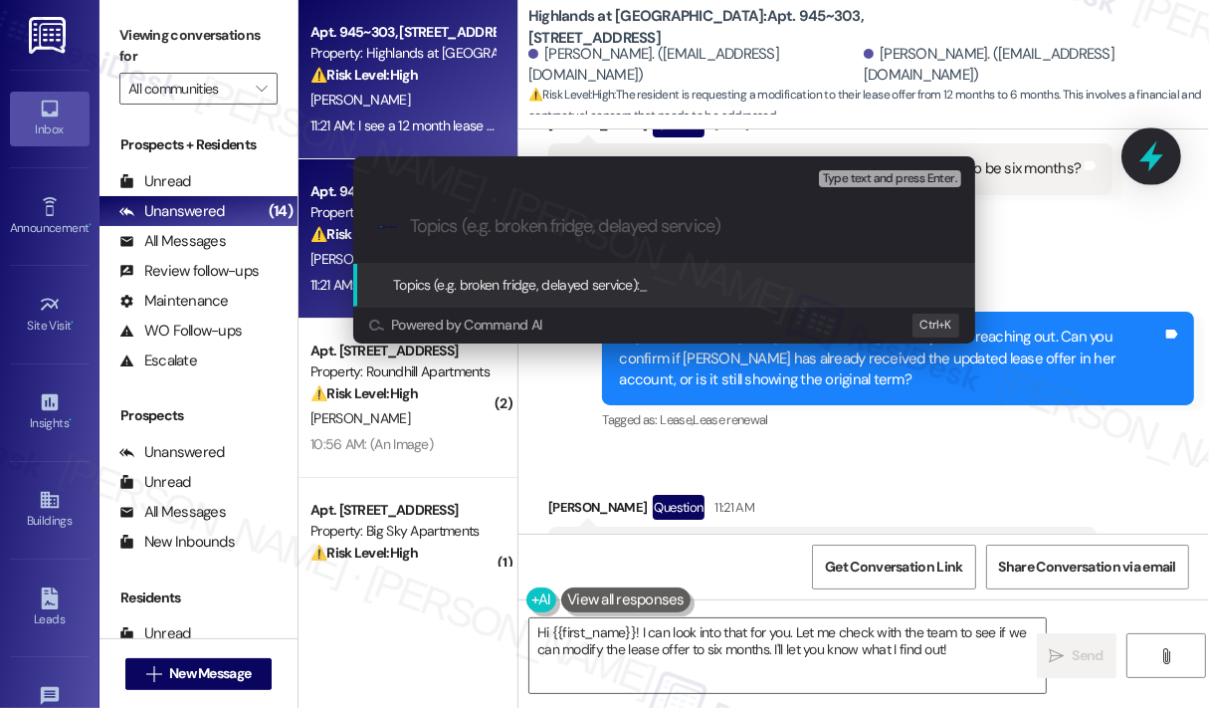
type input "Request to Modify Lease Offer from 12 Months to 6 Months"
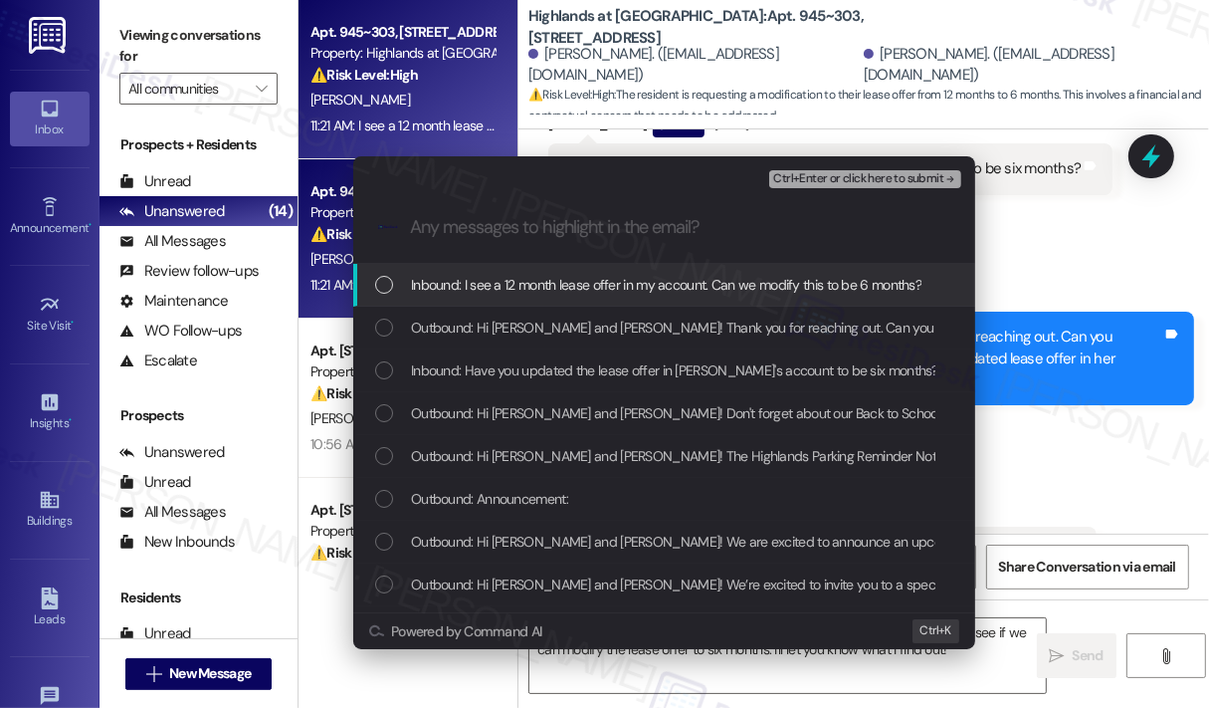
click at [664, 285] on span "Inbound: I see a 12 month lease offer in my account. Can we modify this to be 6…" at bounding box center [666, 285] width 511 height 22
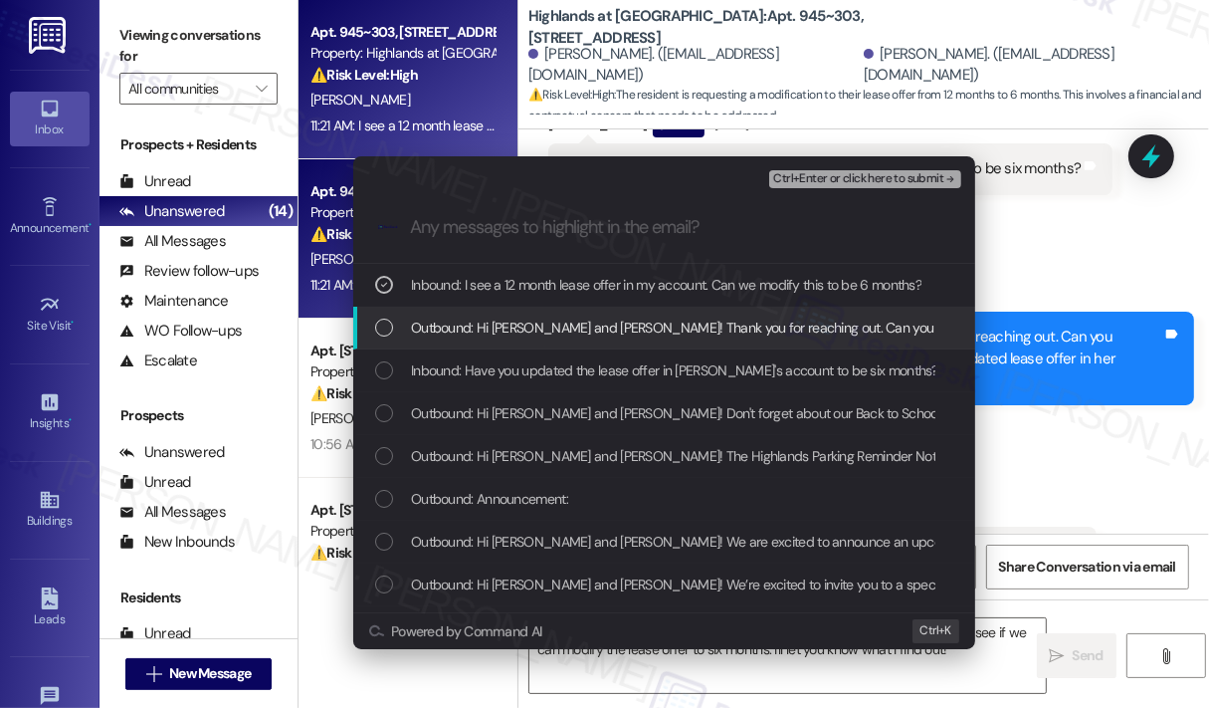
click at [624, 322] on span "Outbound: Hi [PERSON_NAME] and [PERSON_NAME]! Thank you for reaching out. Can y…" at bounding box center [1035, 328] width 1248 height 22
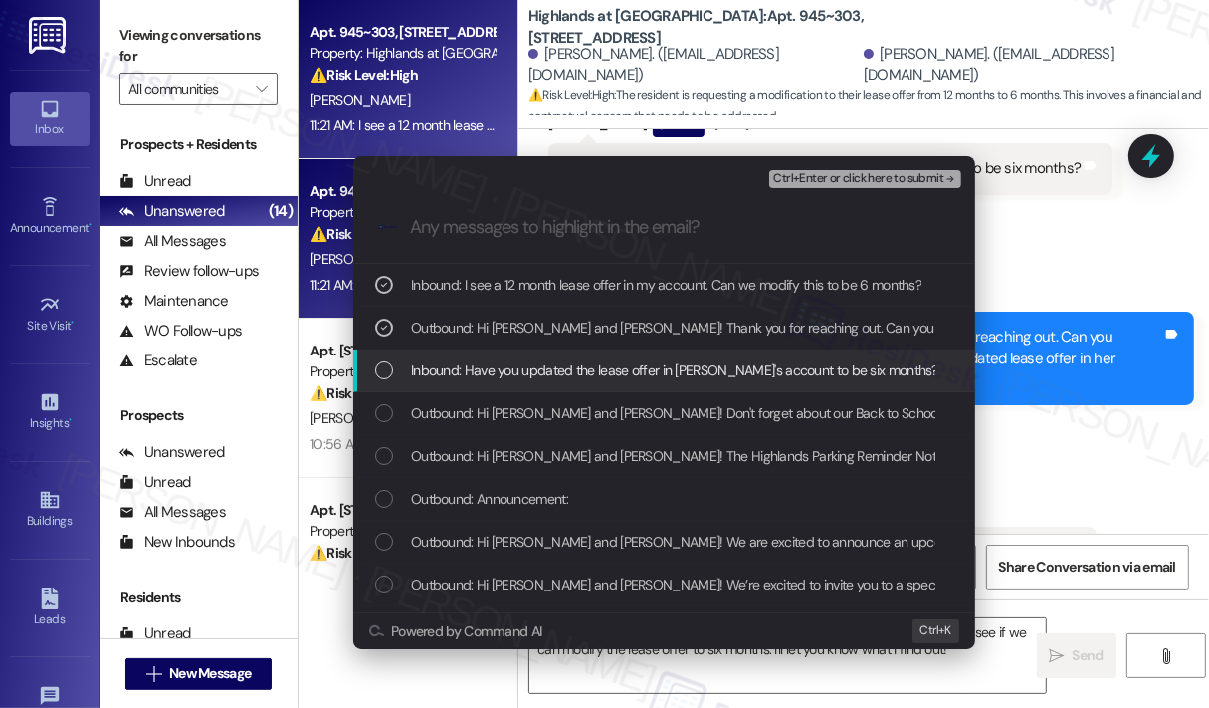
click at [585, 365] on span "Inbound: Have you updated the lease offer in [PERSON_NAME]'s account to be six …" at bounding box center [675, 370] width 528 height 22
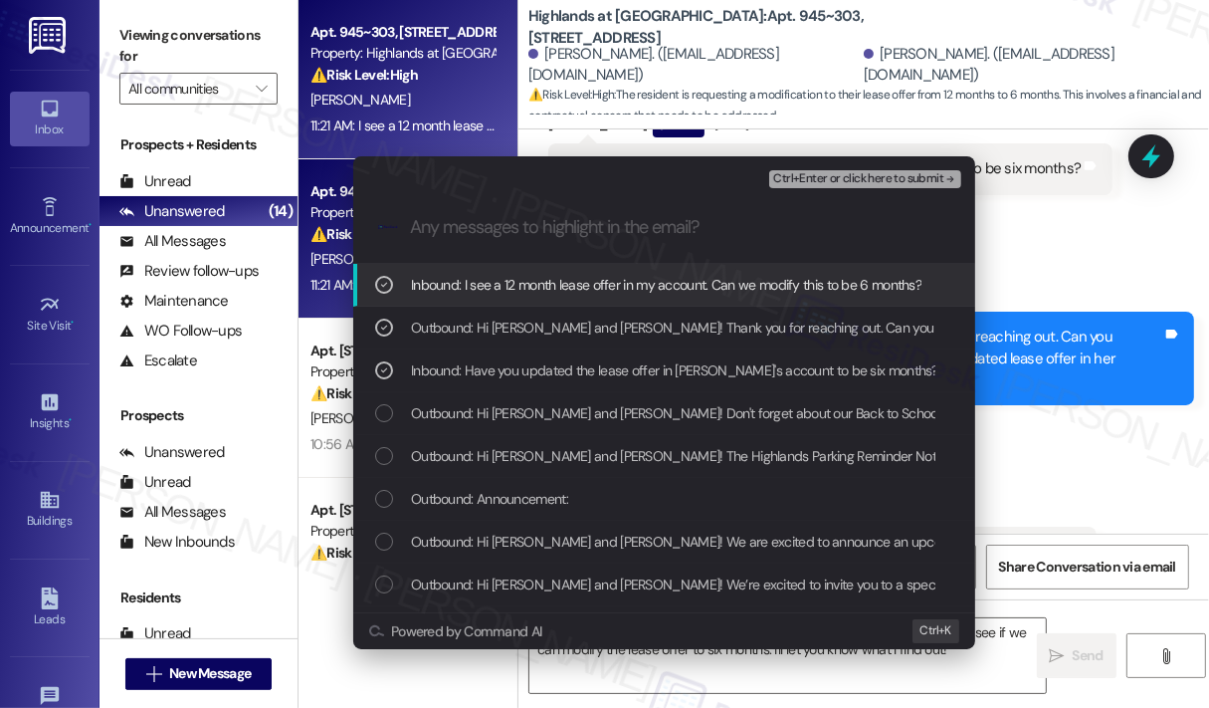
click at [809, 174] on span "Ctrl+Enter or click here to submit" at bounding box center [858, 179] width 170 height 14
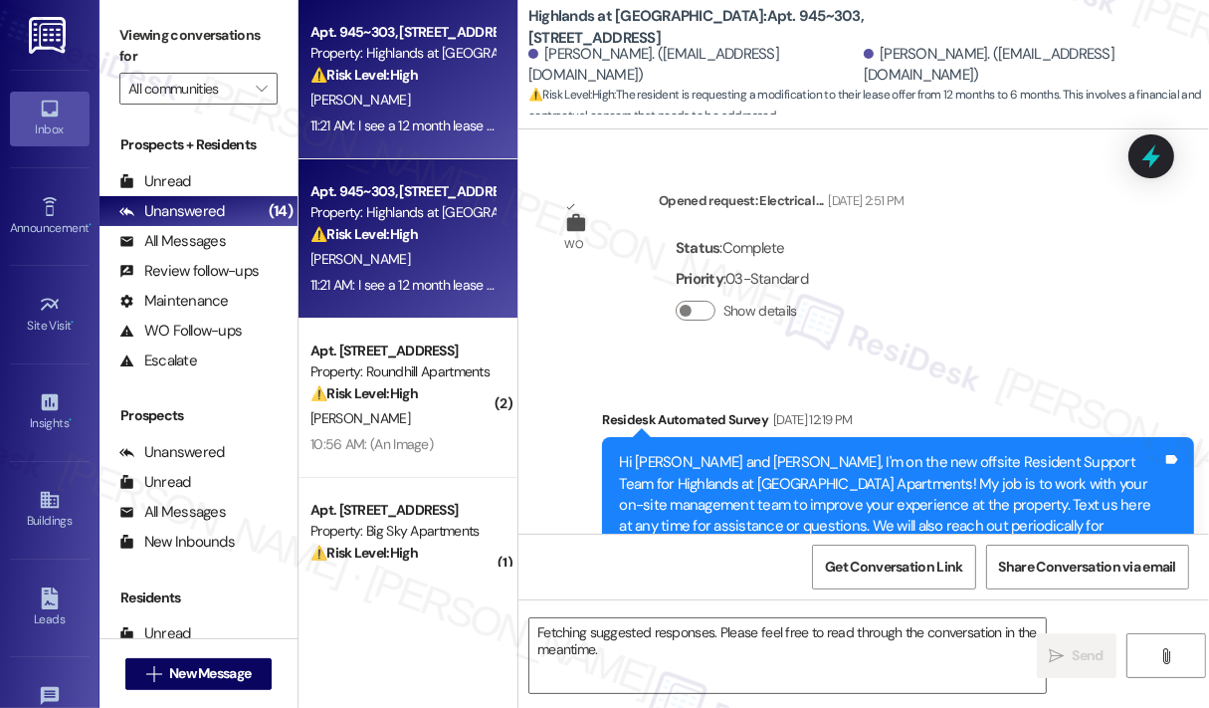
scroll to position [15568, 0]
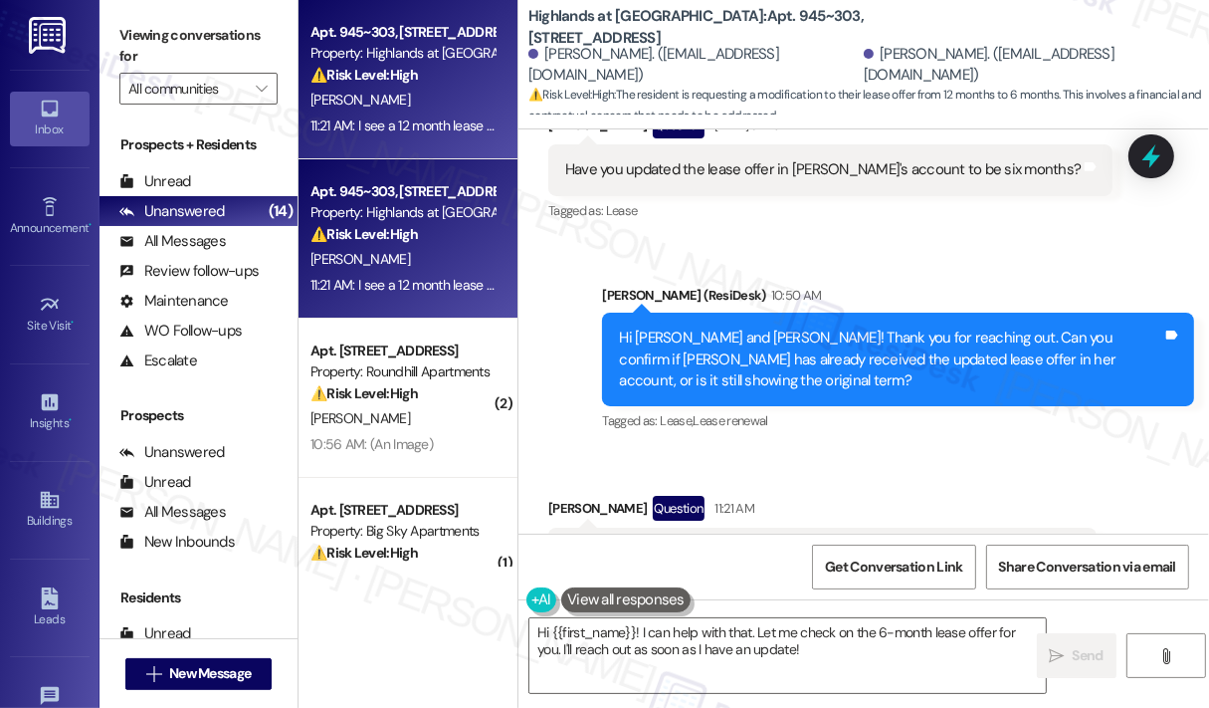
click at [1086, 481] on div "Received via SMS [PERSON_NAME] Question 11:21 AM I see a 12 month lease offer i…" at bounding box center [823, 552] width 578 height 142
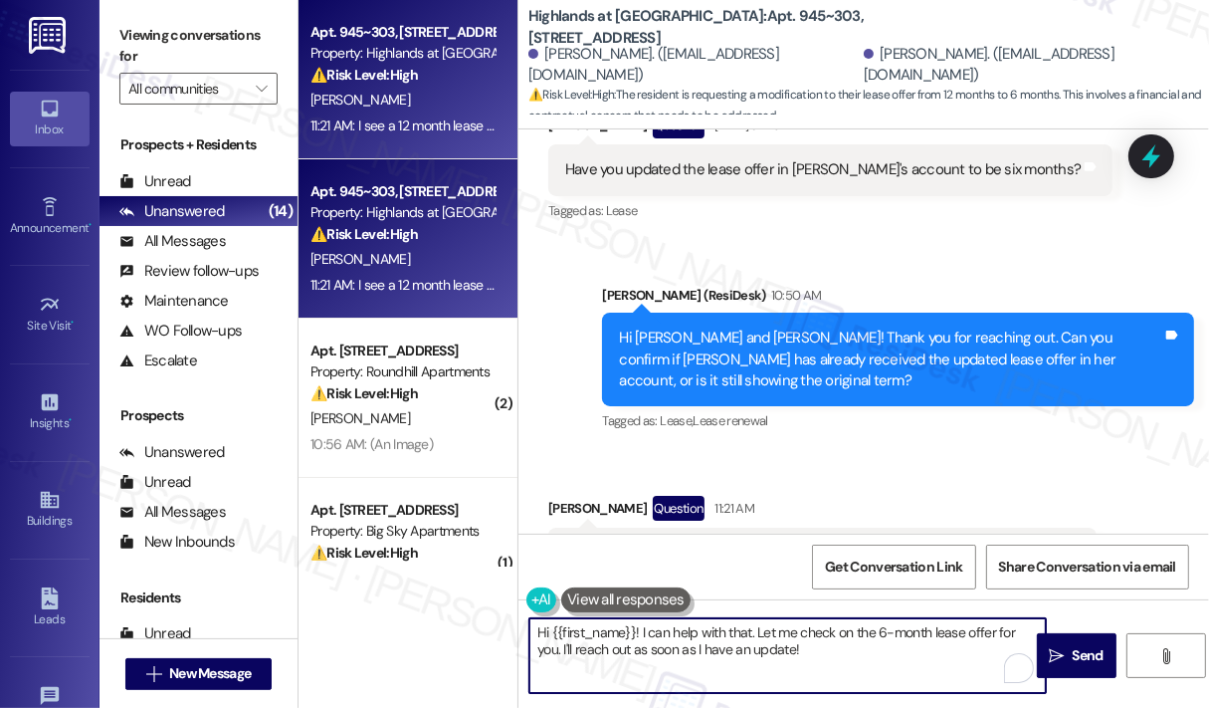
click at [798, 633] on textarea "Hi {{first_name}}! I can help with that. Let me check on the 6-month lease offe…" at bounding box center [788, 655] width 517 height 75
click at [821, 670] on textarea "Hi {{first_name}}! I can help with that. Let me ask the leasing team to check t…" at bounding box center [788, 655] width 517 height 75
type textarea "Hi {{first_name}}! I can help with that. Let me ask the leasing team to check t…"
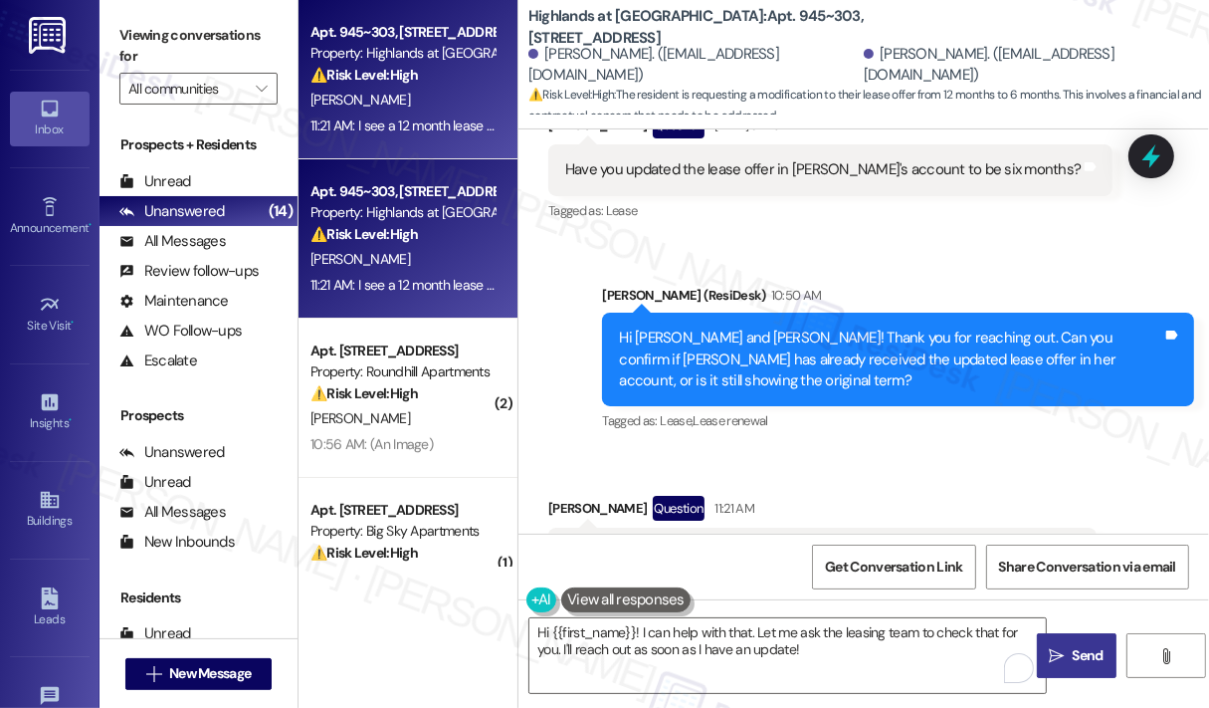
click at [1077, 652] on span "Send" at bounding box center [1088, 655] width 31 height 21
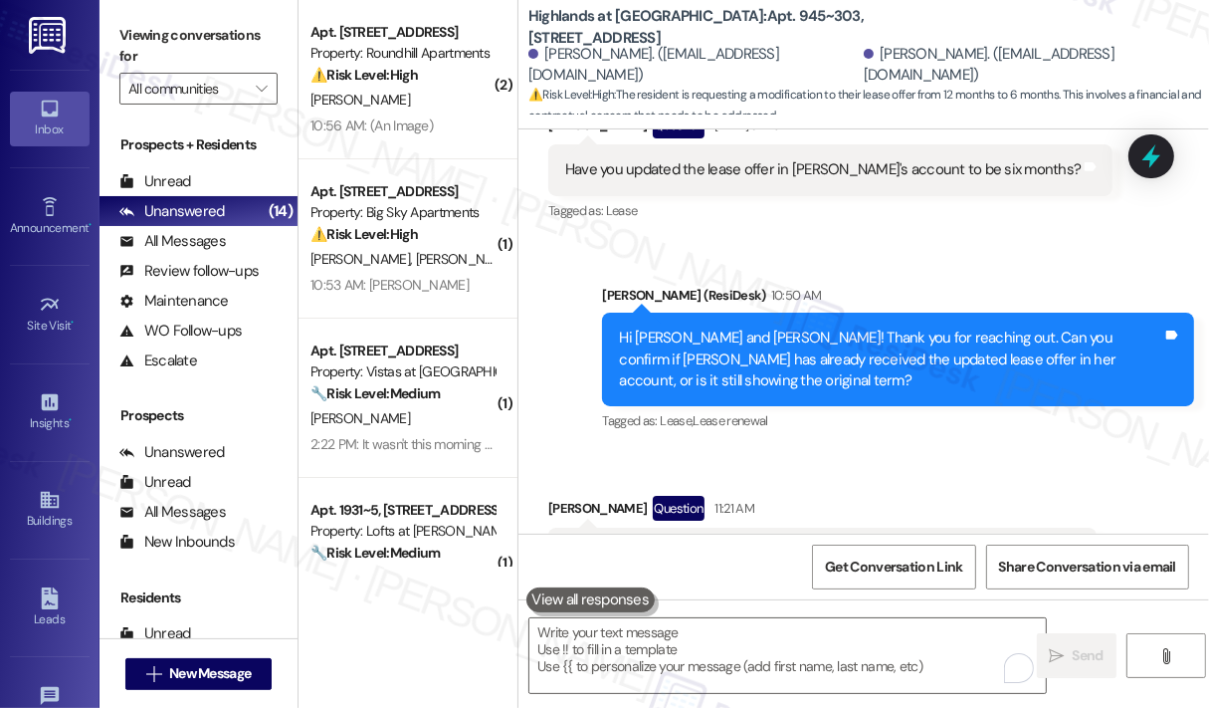
click at [876, 481] on div "Received via SMS [PERSON_NAME] Question 11:21 AM I see a 12 month lease offer i…" at bounding box center [823, 552] width 578 height 142
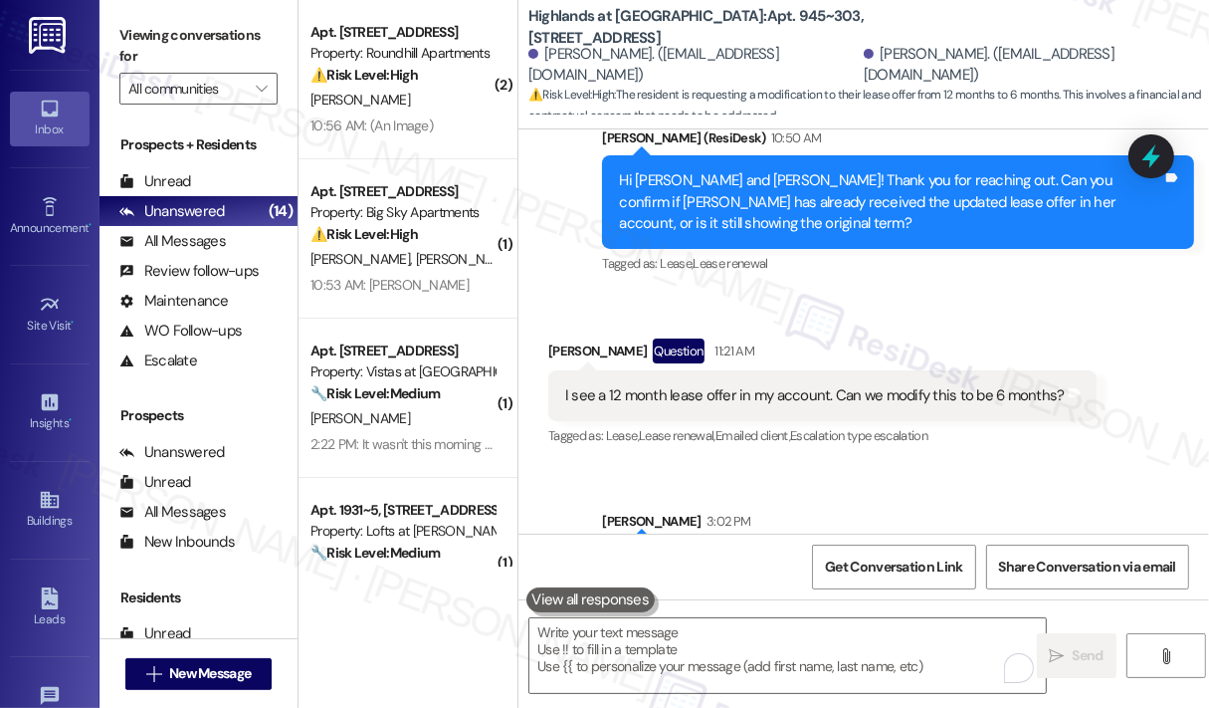
scroll to position [15728, 0]
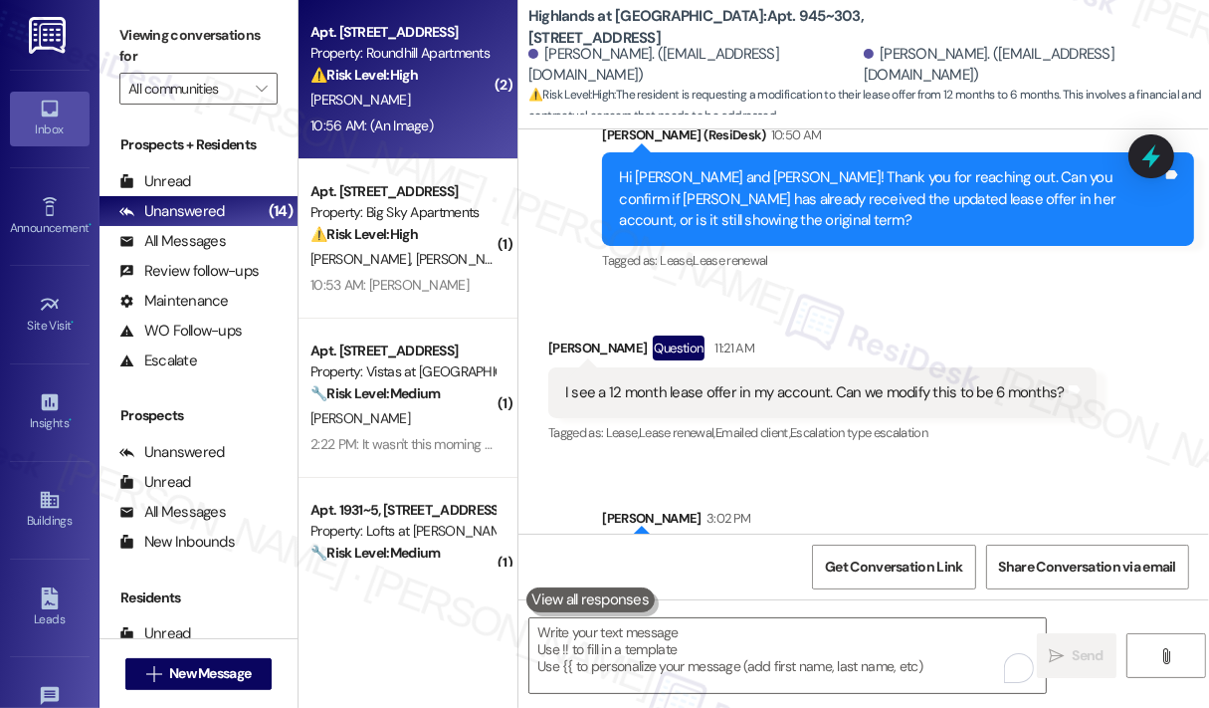
click at [450, 82] on div "⚠️ Risk Level: High The resident reports a shattered lightbulb due to upstairs …" at bounding box center [403, 75] width 184 height 21
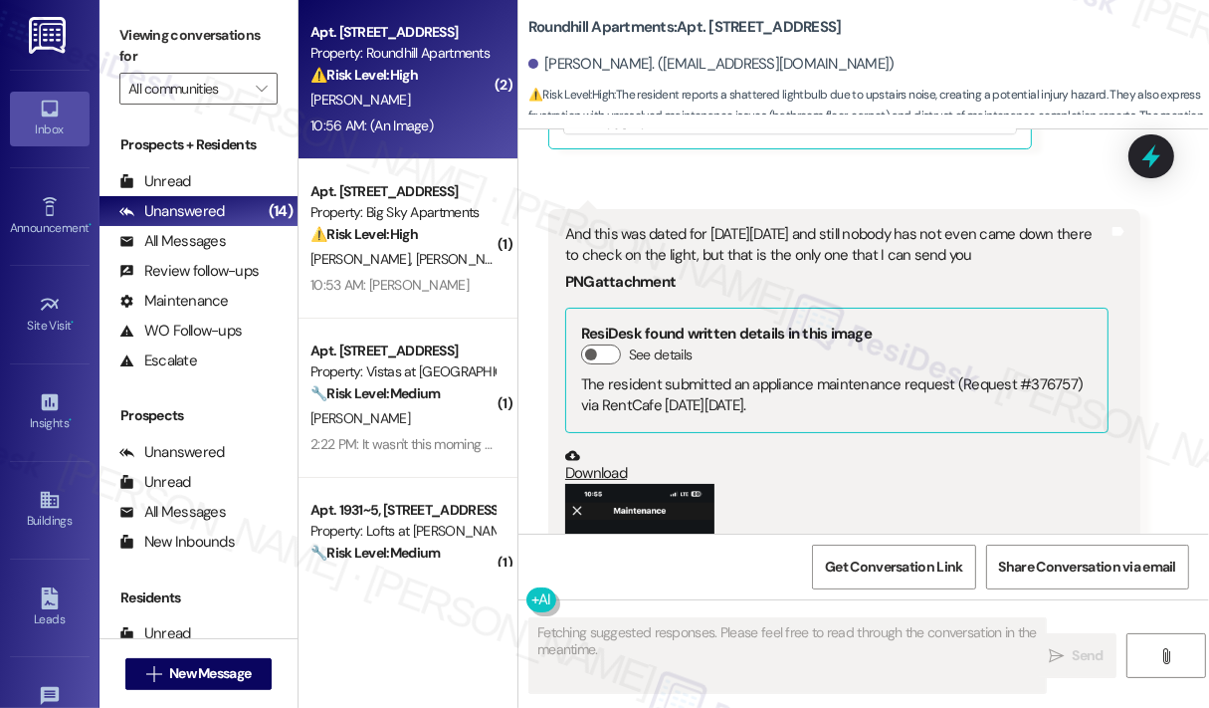
scroll to position [15590, 0]
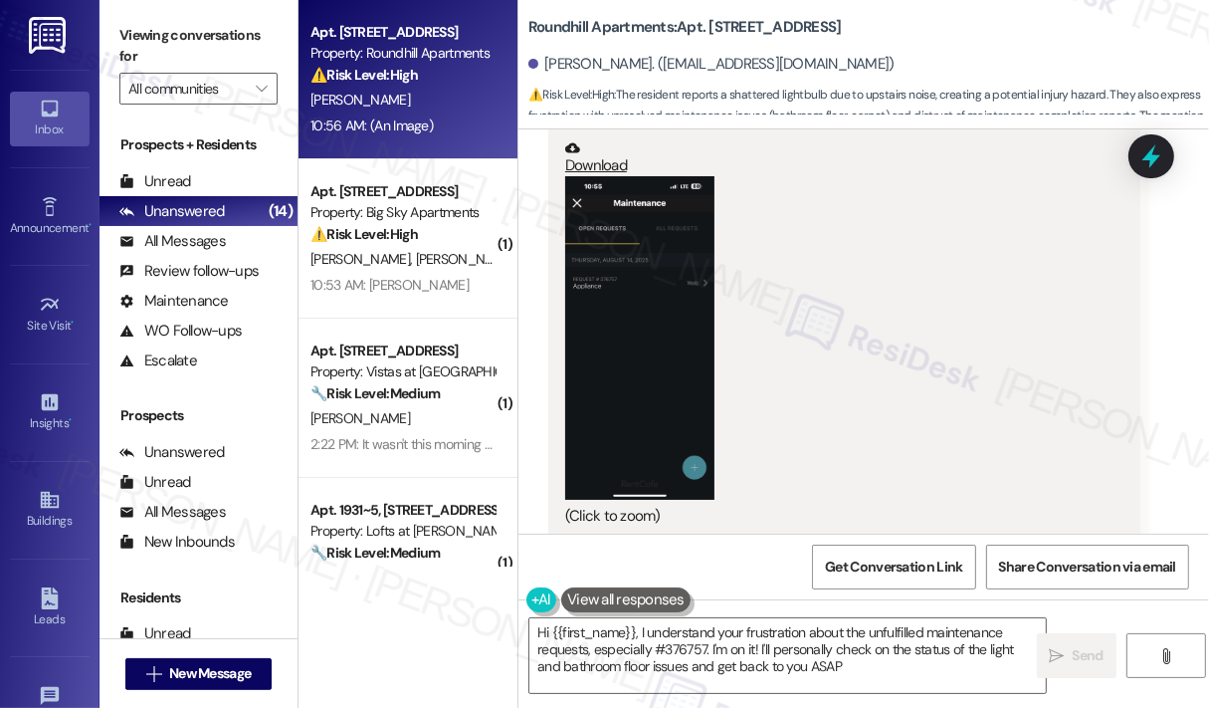
type textarea "Hi {{first_name}}, I understand your frustration about the unfulfilled maintena…"
click at [892, 210] on div "(Click to zoom)" at bounding box center [837, 351] width 544 height 351
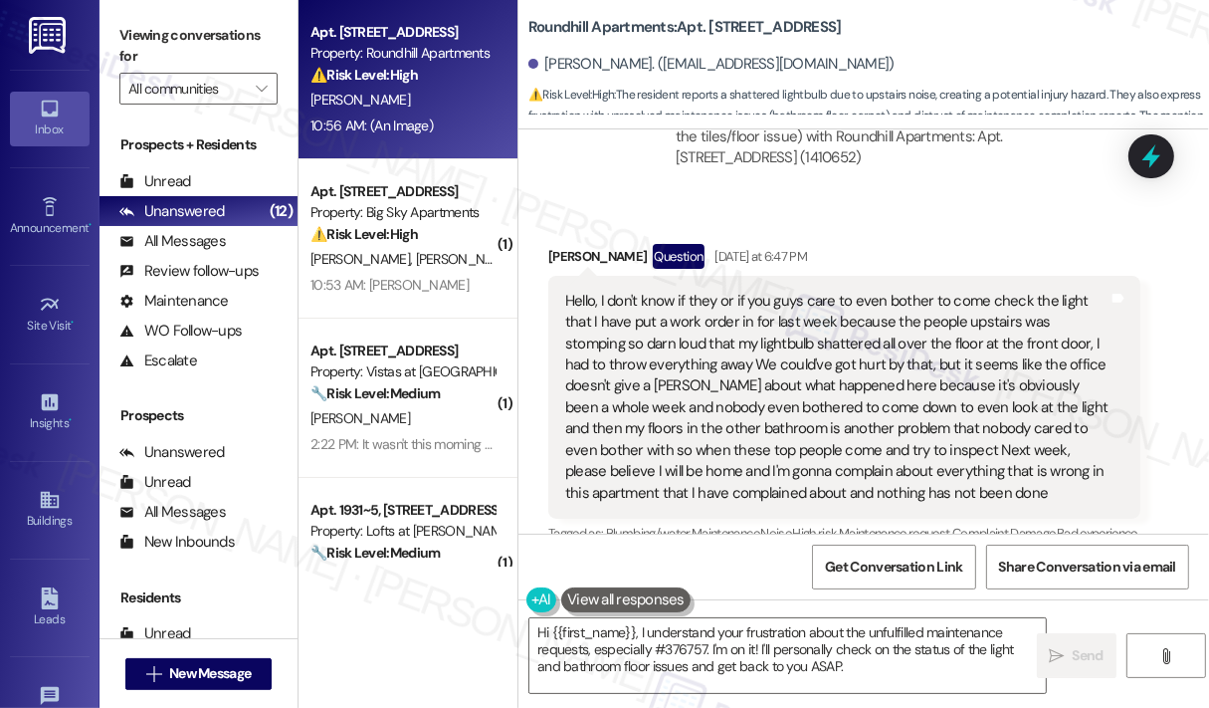
scroll to position [13957, 0]
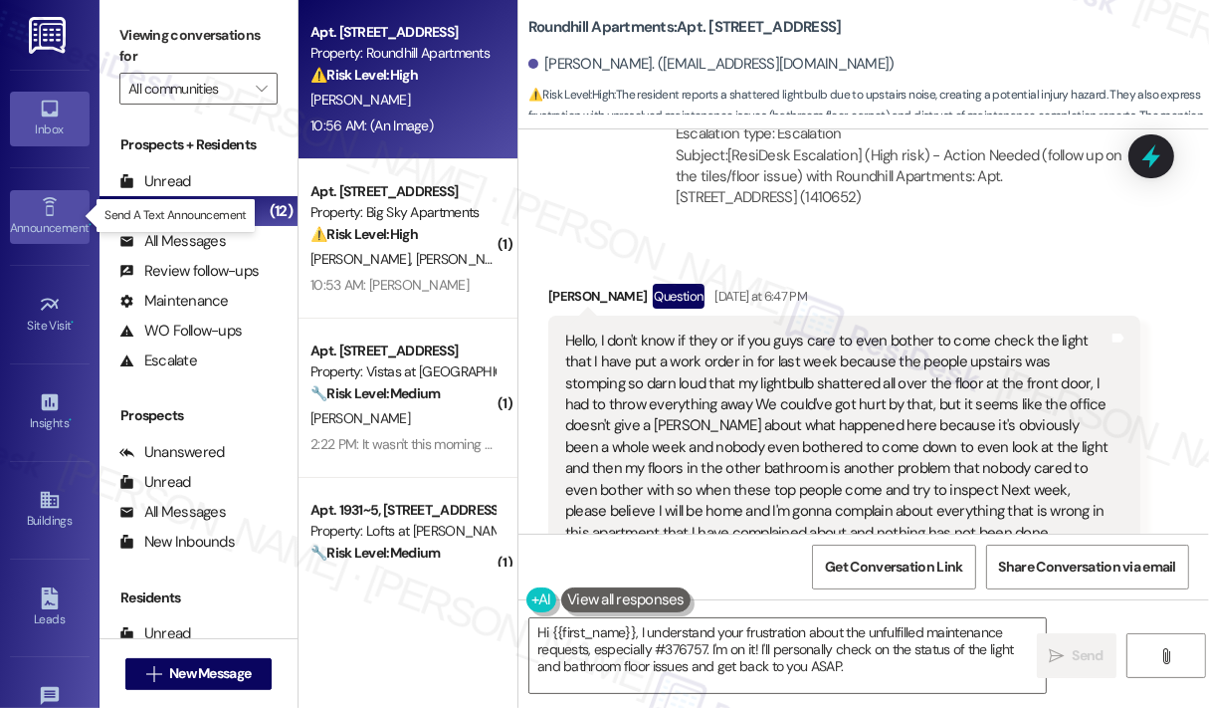
click at [48, 212] on icon at bounding box center [49, 206] width 14 height 19
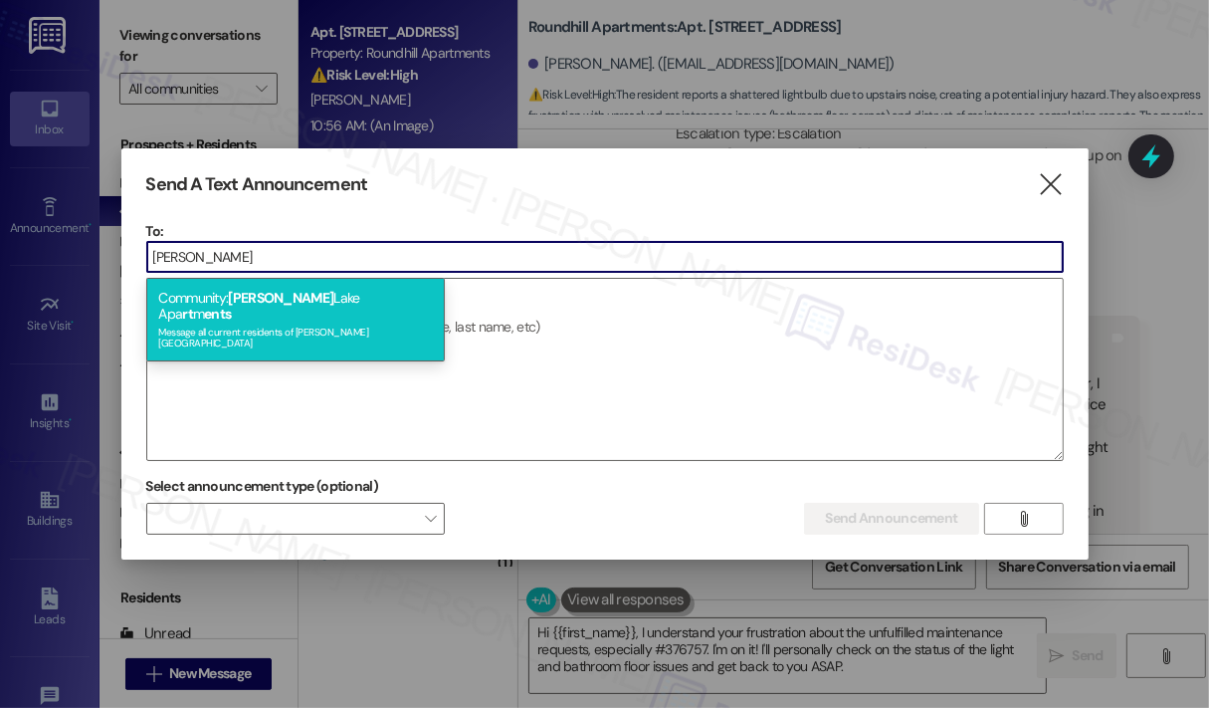
type input "[PERSON_NAME]"
click at [253, 298] on span "[PERSON_NAME]" at bounding box center [281, 298] width 106 height 18
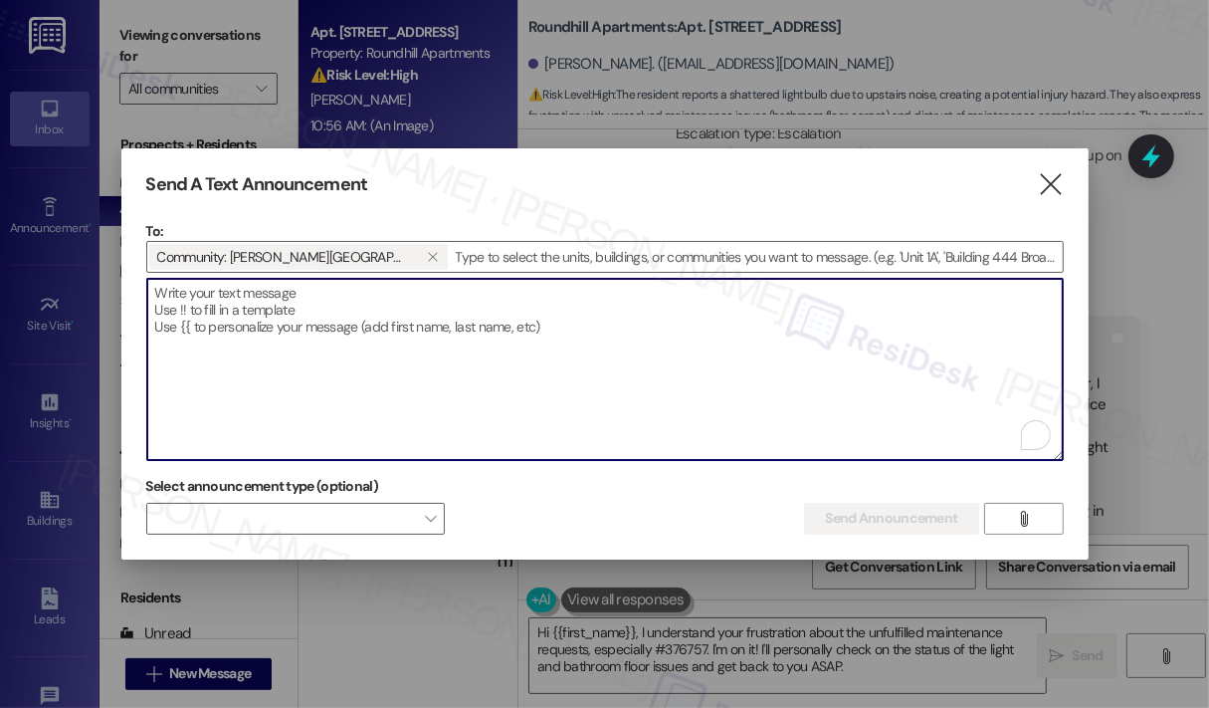
click at [253, 298] on textarea "To enrich screen reader interactions, please activate Accessibility in Grammarl…" at bounding box center [605, 369] width 916 height 181
paste textarea "Hi {{first_name}}, Don’t forget—our Trail Mix Bar is happening [DATE] after sch…"
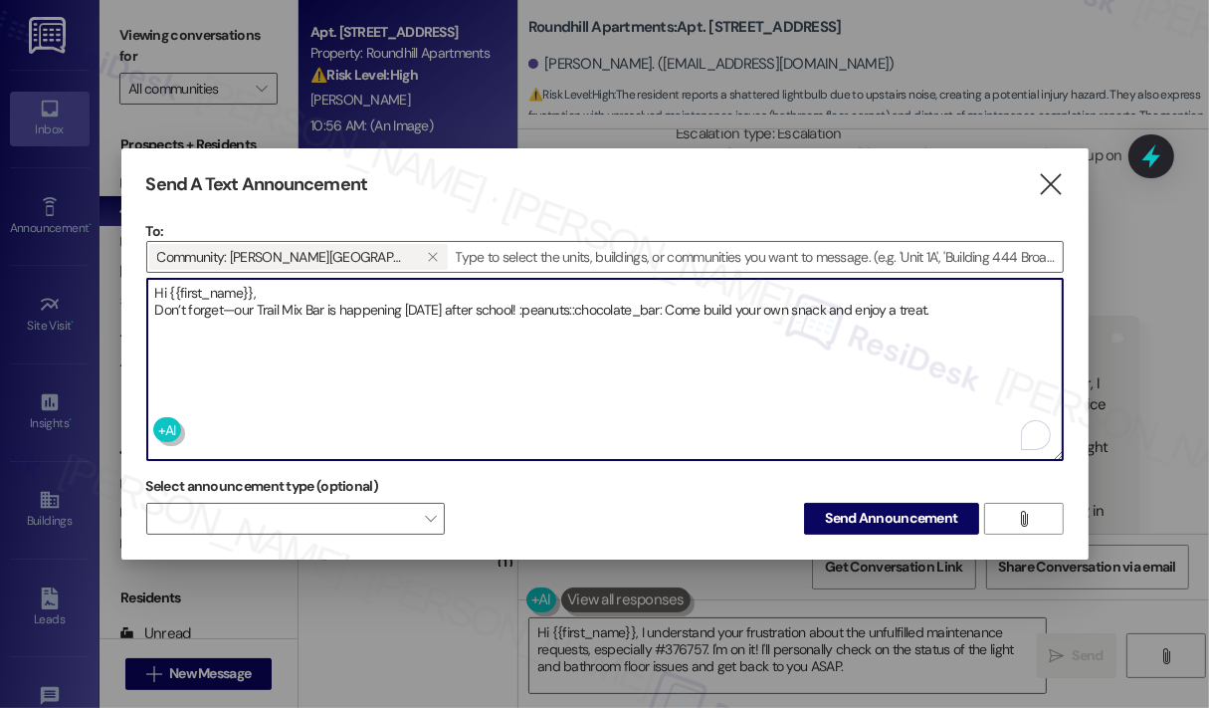
click at [565, 311] on textarea "Hi {{first_name}}, Don’t forget—our Trail Mix Bar is happening [DATE] after sch…" at bounding box center [605, 369] width 916 height 181
click at [678, 312] on textarea "Hi {{first_name}}, Don’t forget—our Trail Mix Bar is happening [DATE] after sch…" at bounding box center [605, 369] width 916 height 181
click at [678, 313] on textarea "Hi {{first_name}}, Don’t forget—our Trail Mix Bar is happening [DATE] after sch…" at bounding box center [605, 369] width 916 height 181
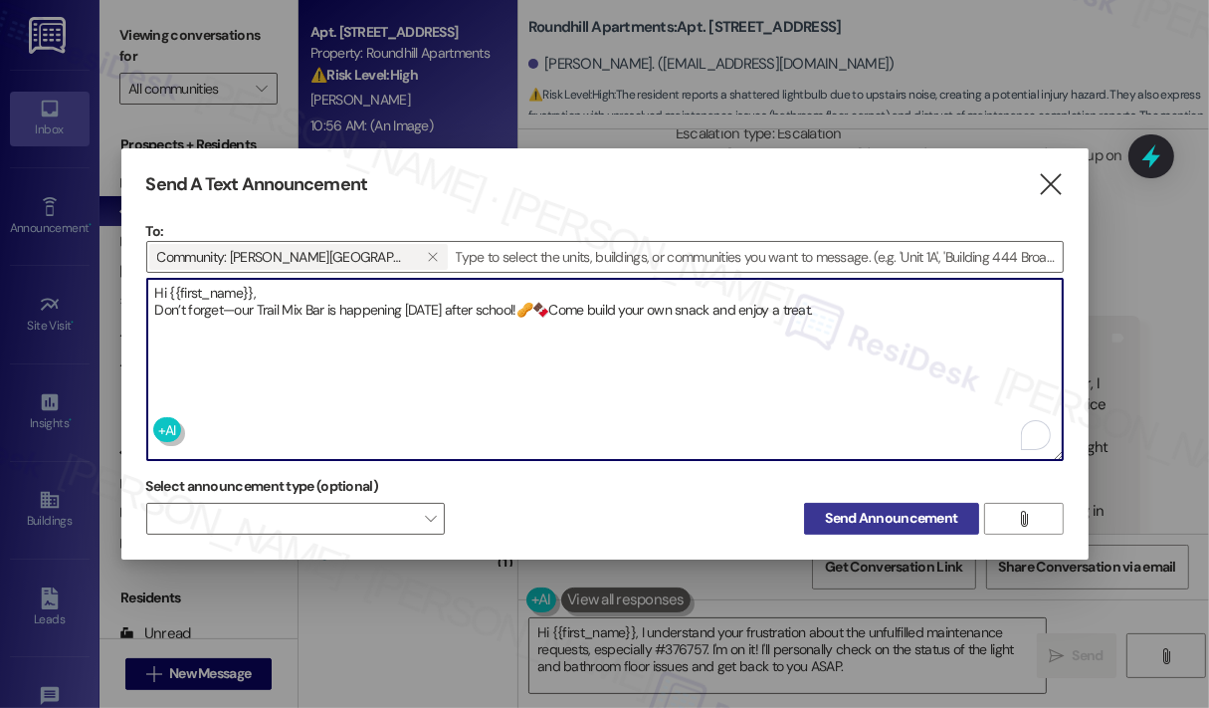
type textarea "Hi {{first_name}}, Don’t forget—our Trail Mix Bar is happening [DATE] after sch…"
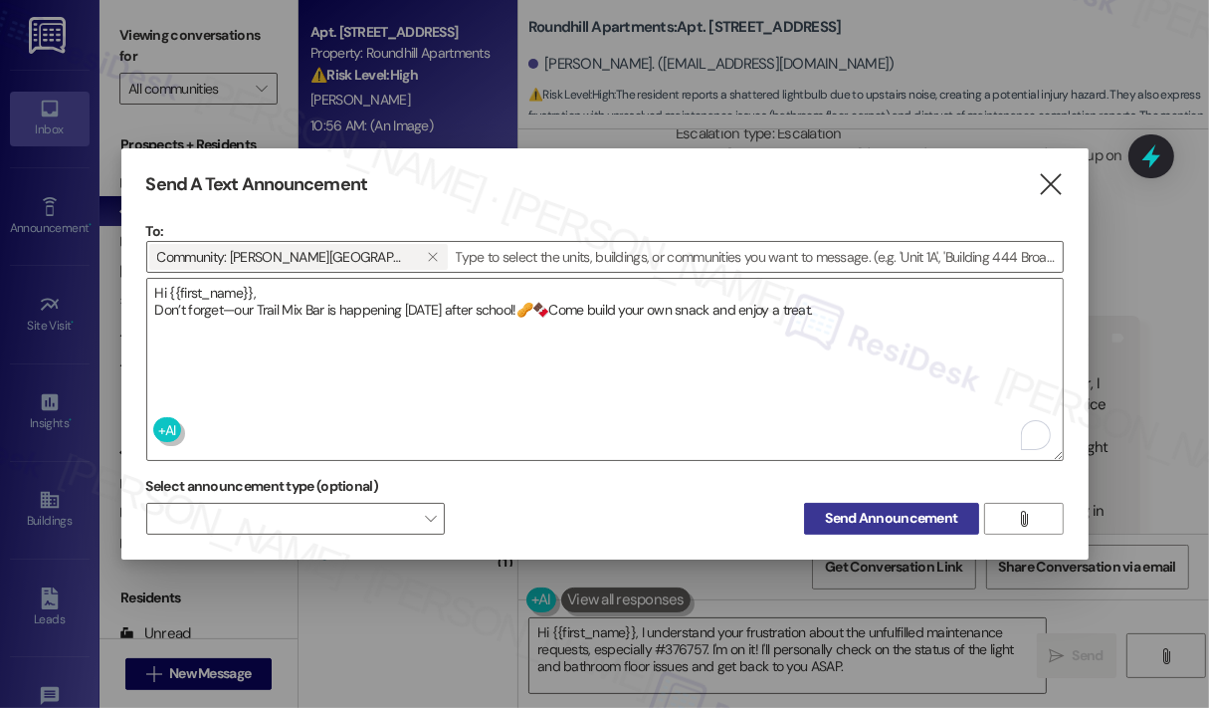
click at [868, 515] on span "Send Announcement" at bounding box center [891, 518] width 132 height 21
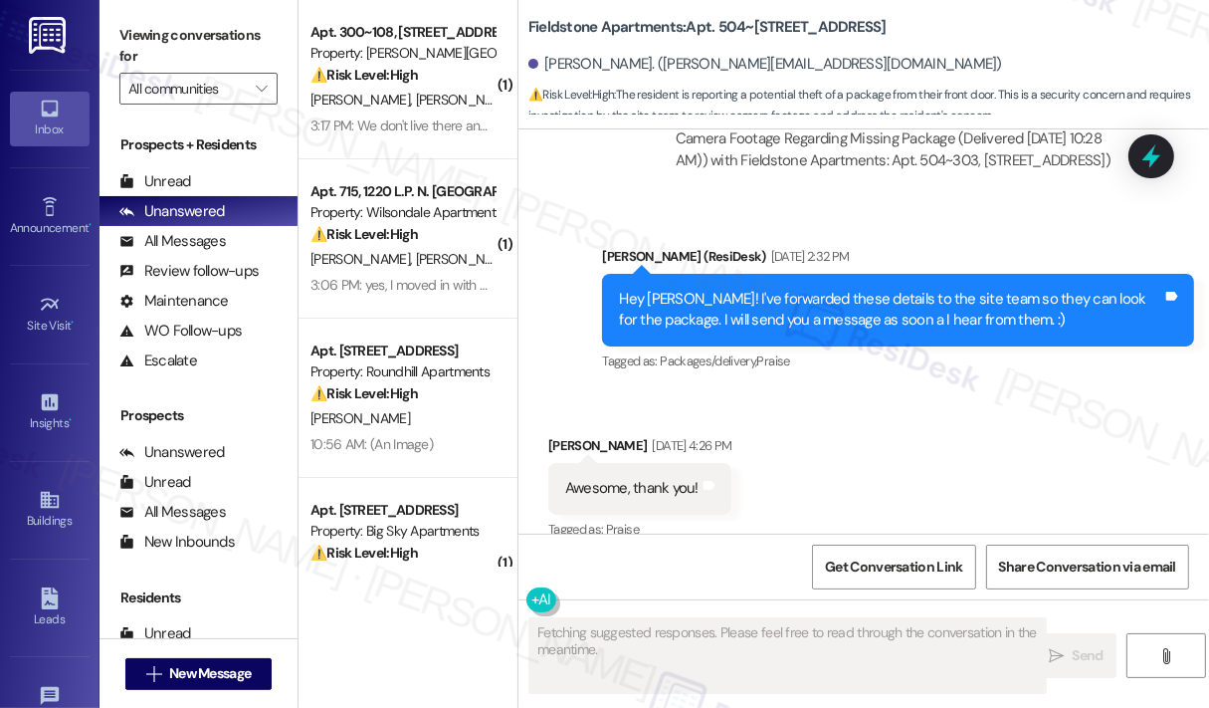
scroll to position [4491, 0]
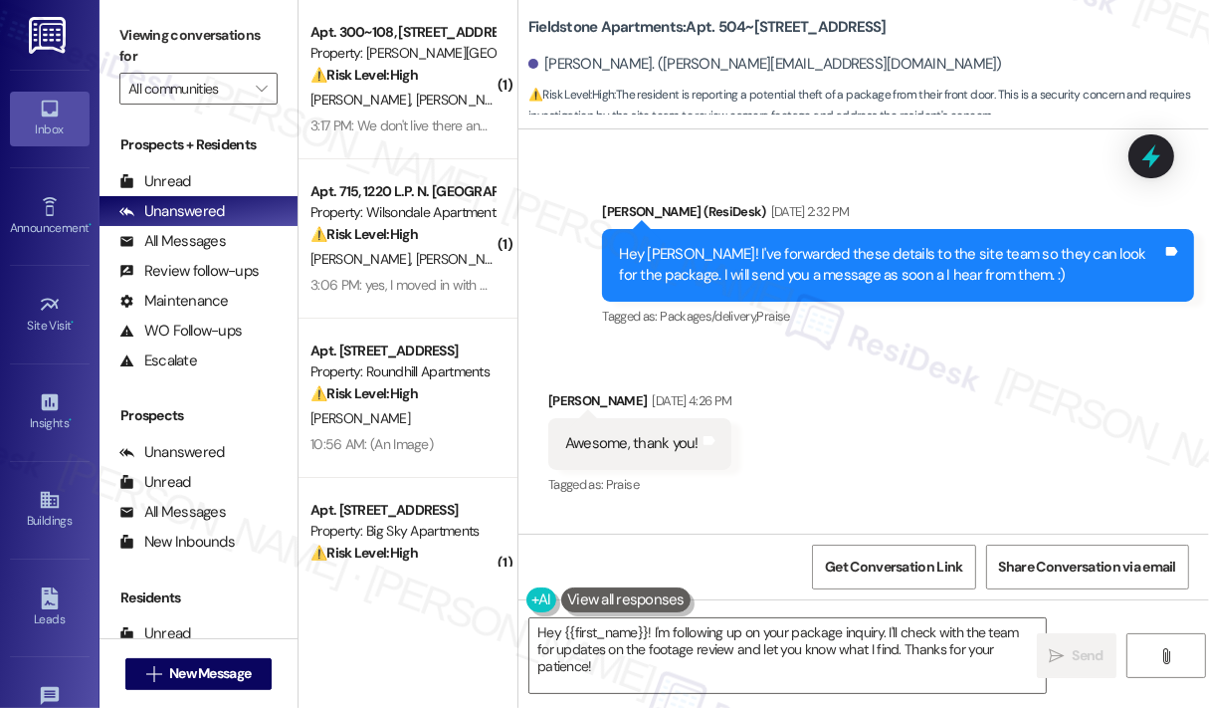
click at [920, 435] on div "Received via SMS Andrew Kane Aug 19, 2025 at 4:26 PM Awesome, thank you! Tags a…" at bounding box center [864, 429] width 691 height 168
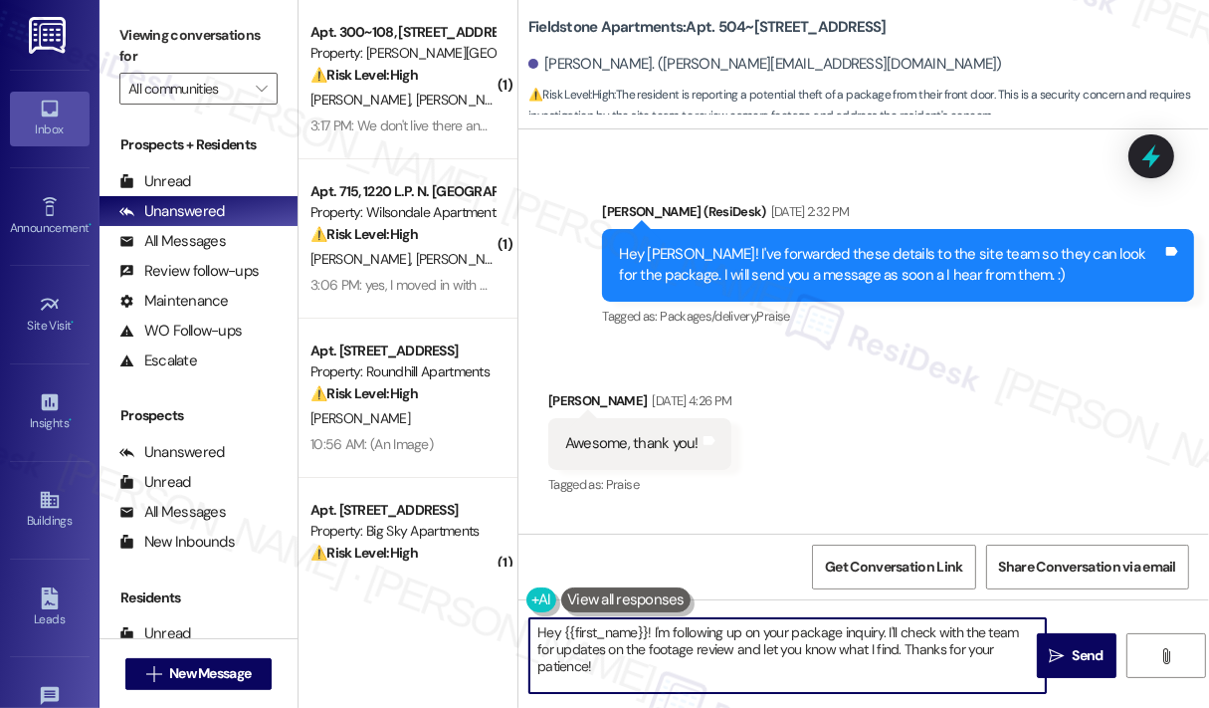
click at [817, 647] on textarea "Hey {{first_name}}! I'm following up on your package inquiry. I'll check with t…" at bounding box center [788, 655] width 517 height 75
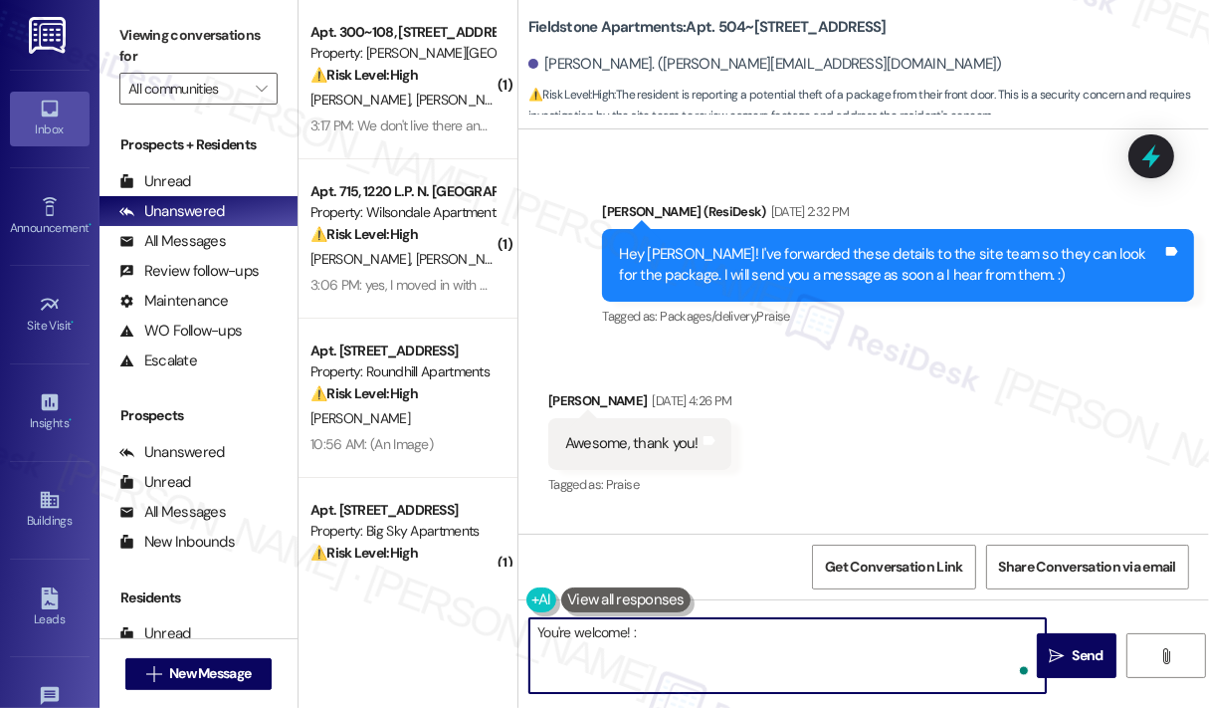
type textarea "You're welcome! :)"
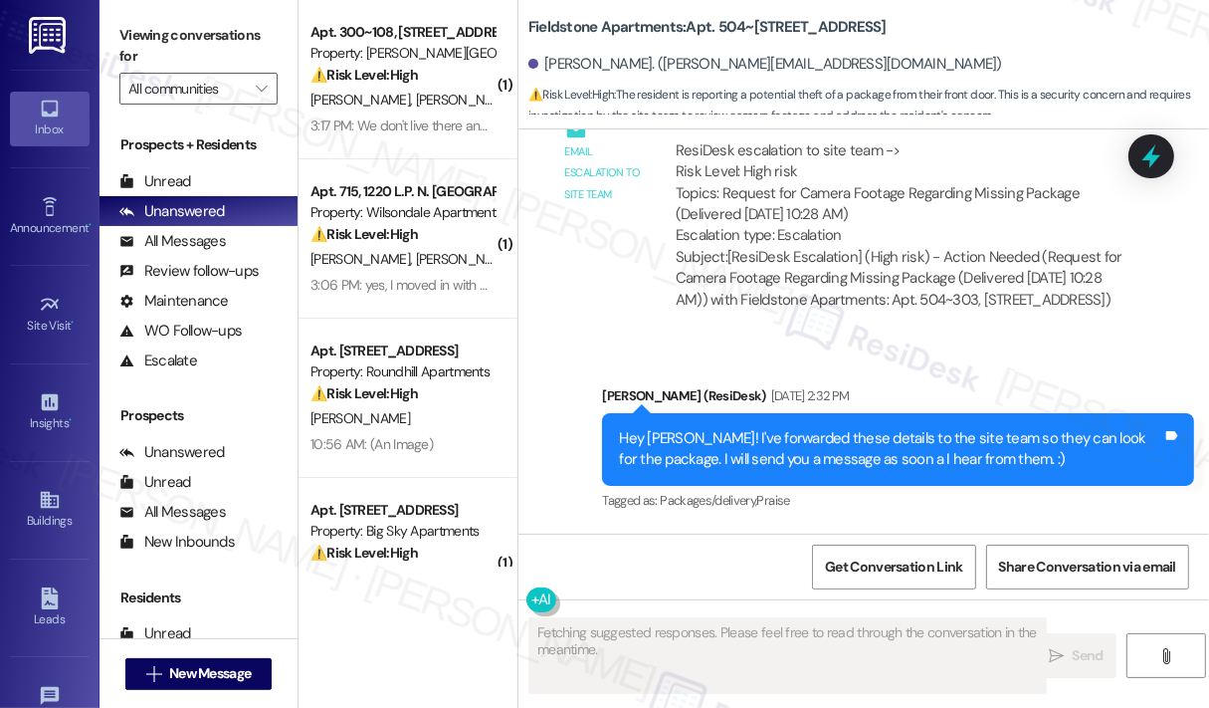
scroll to position [4491, 0]
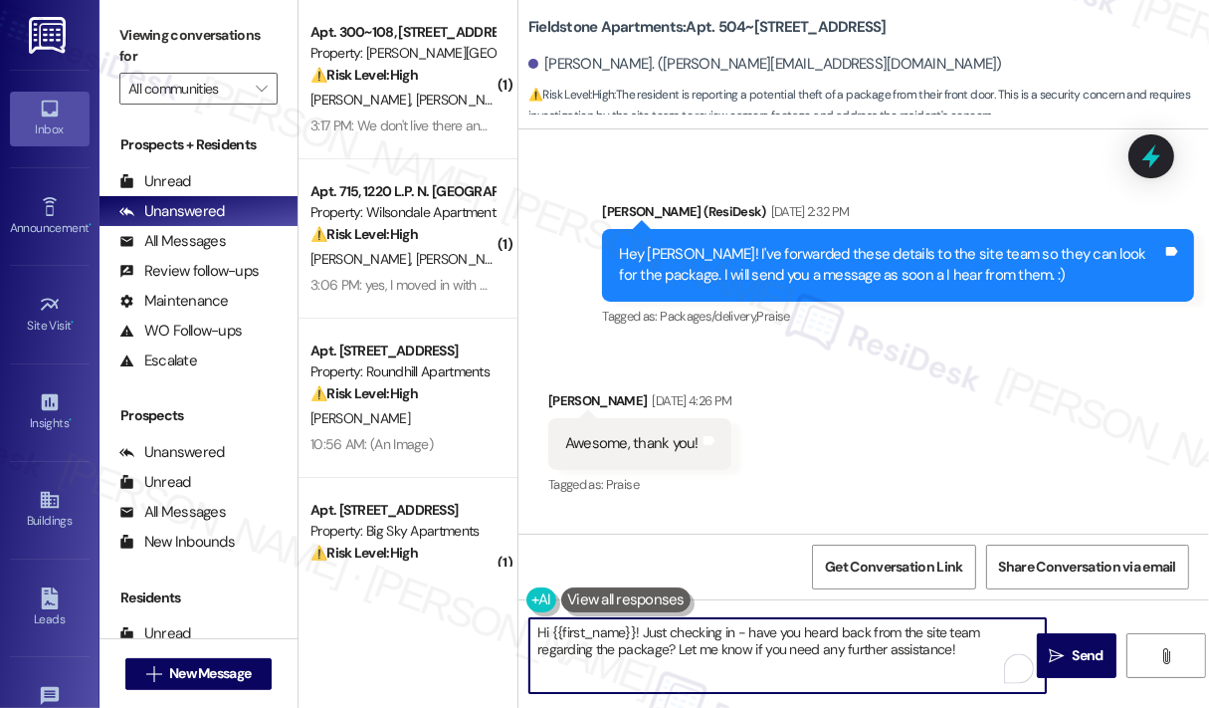
drag, startPoint x: 923, startPoint y: 660, endPoint x: 645, endPoint y: 616, distance: 281.2
click at [645, 616] on div "Hi {{first_name}}! Just checking in - have you heard back from the site team re…" at bounding box center [864, 673] width 691 height 149
paste textarea "The site team wanted to let you know that the cameras were checked, but unfortu…"
click at [721, 668] on textarea "Hi {{first_name}}! The site team wanted to let you know that the cameras were c…" at bounding box center [788, 655] width 517 height 75
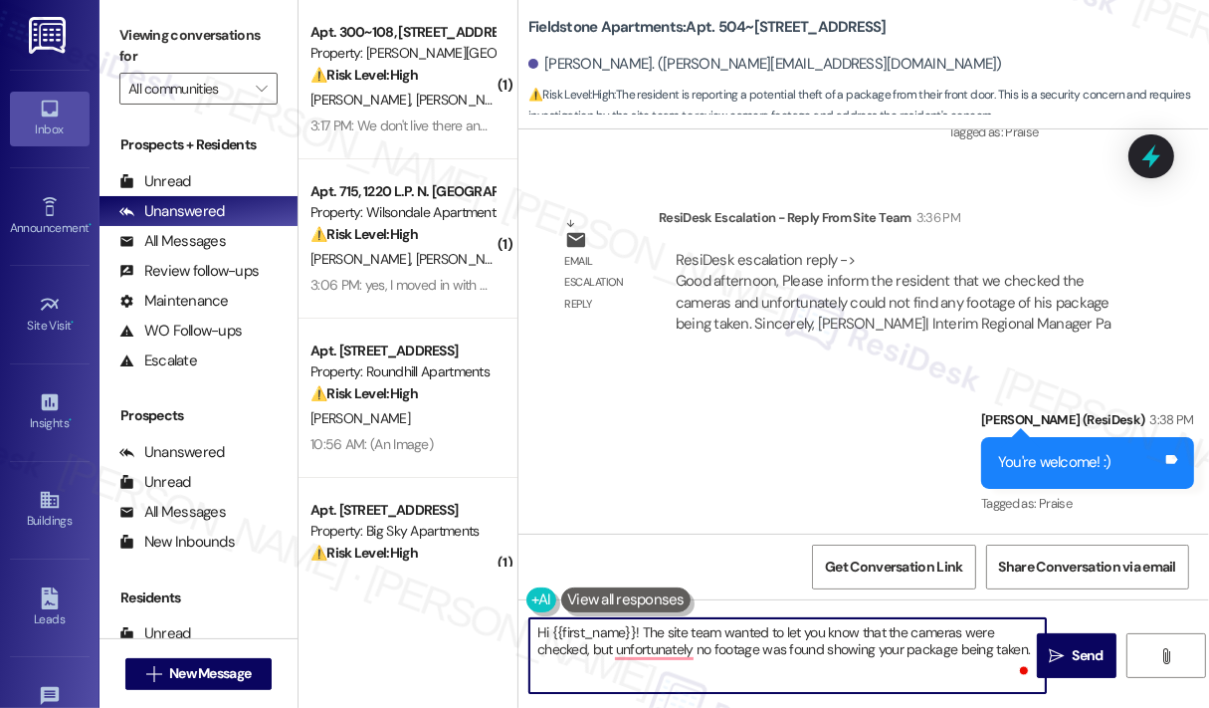
scroll to position [5031, 0]
type textarea "Hi {{first_name}}! The site team wanted to let you know that the cameras were c…"
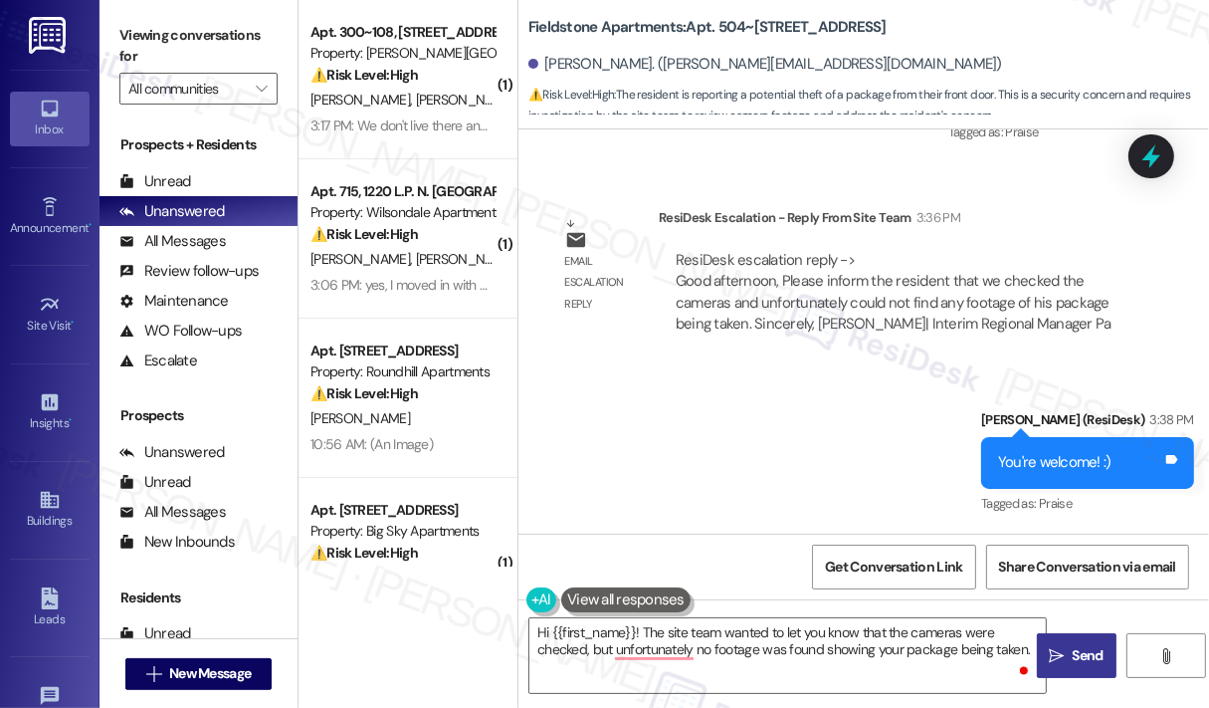
click at [1077, 649] on span "Send" at bounding box center [1088, 655] width 31 height 21
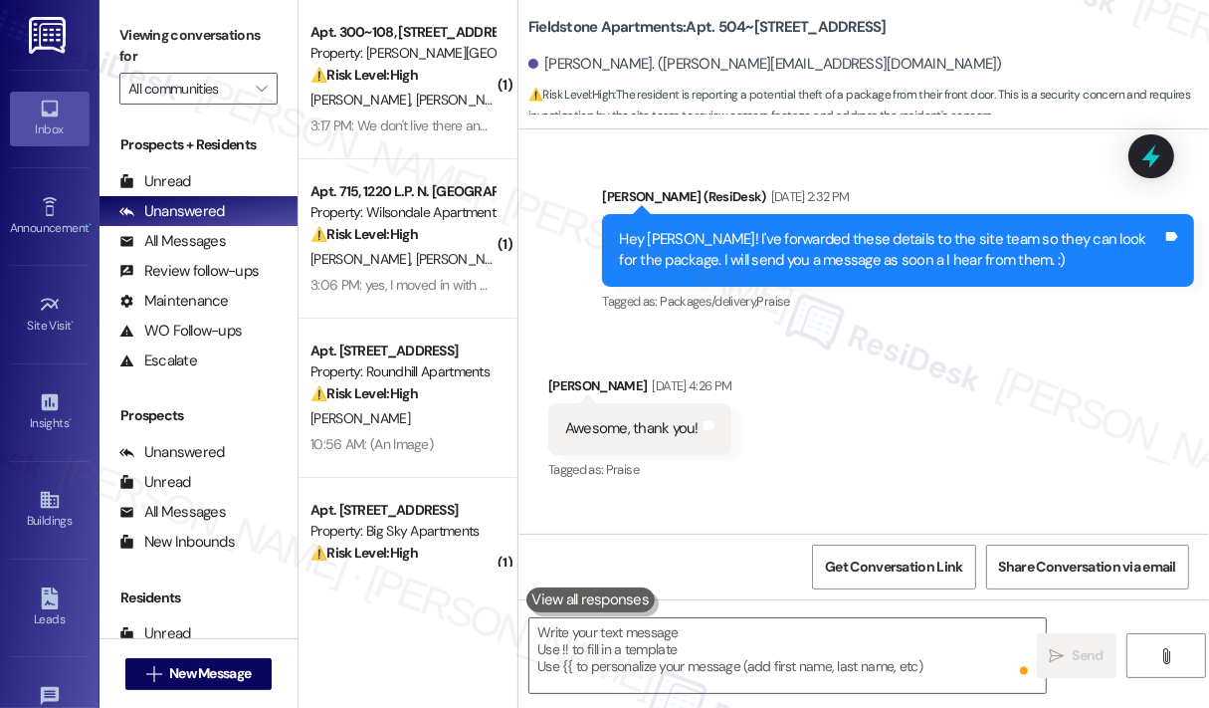
scroll to position [4491, 0]
